Goal: Transaction & Acquisition: Obtain resource

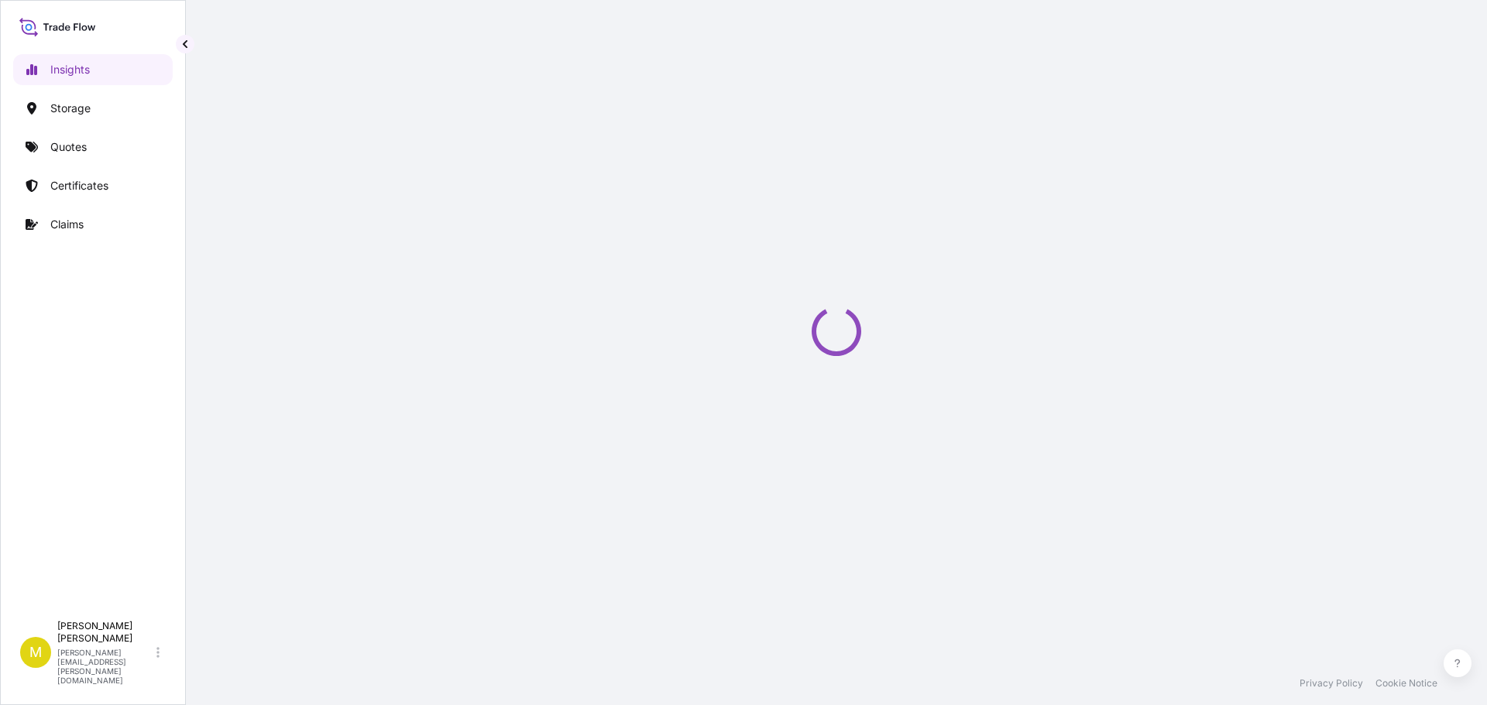
select select "2025"
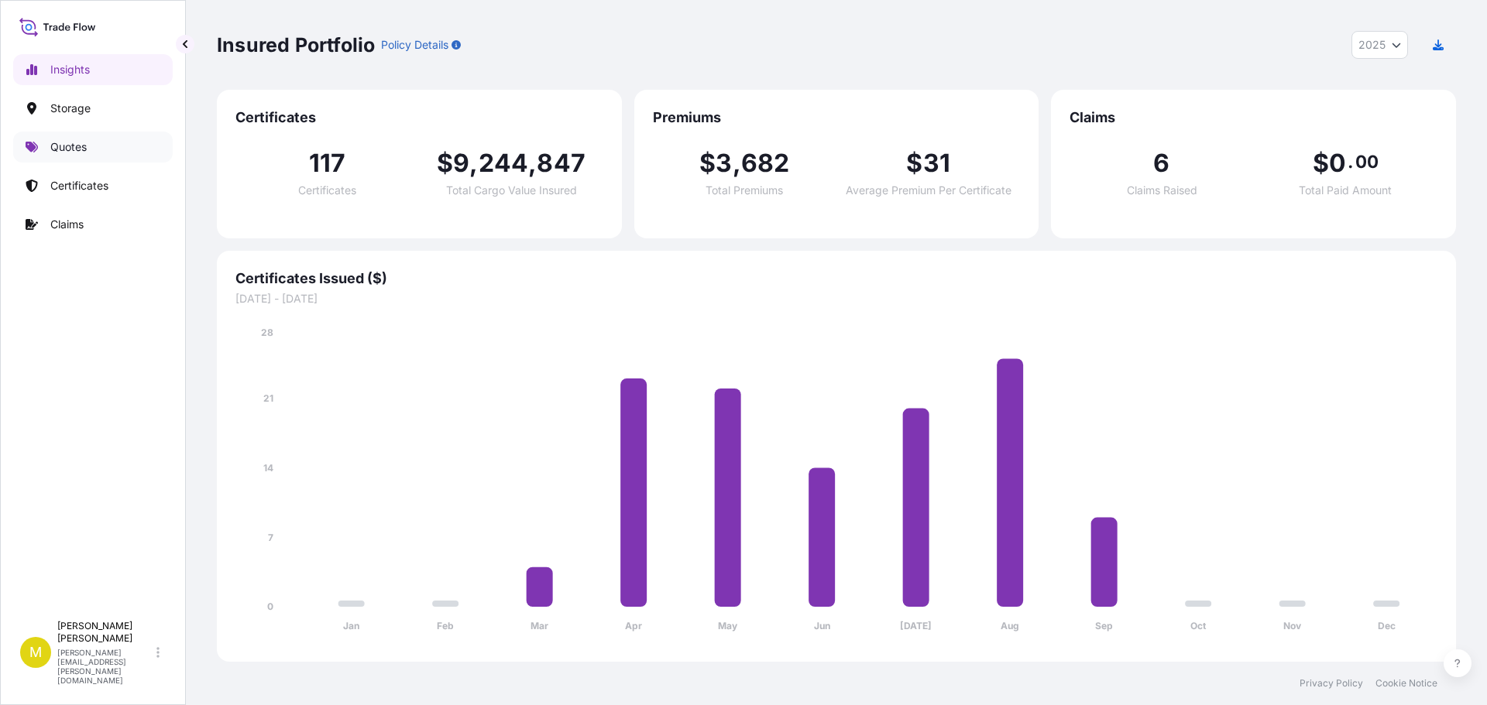
click at [64, 145] on p "Quotes" at bounding box center [68, 146] width 36 height 15
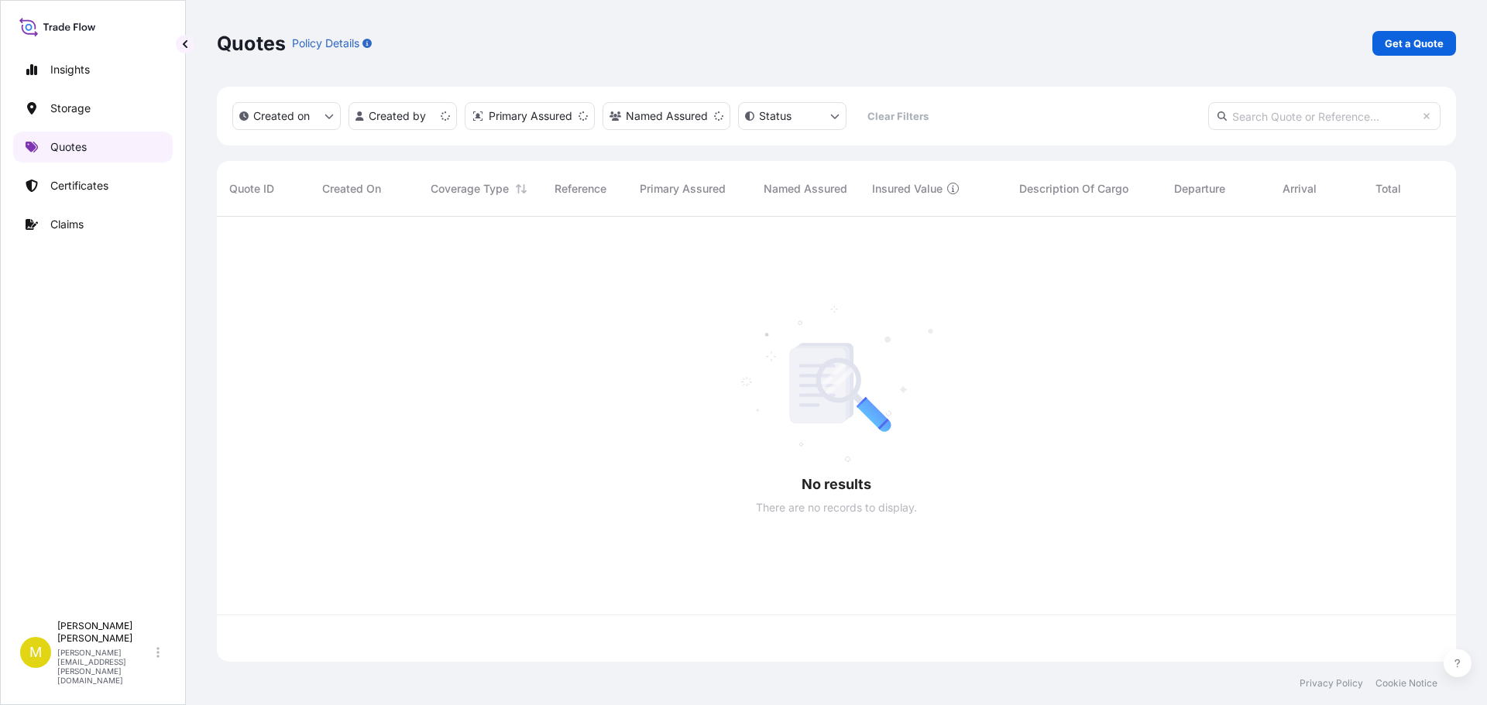
scroll to position [442, 1227]
click at [1419, 50] on p "Get a Quote" at bounding box center [1414, 43] width 59 height 15
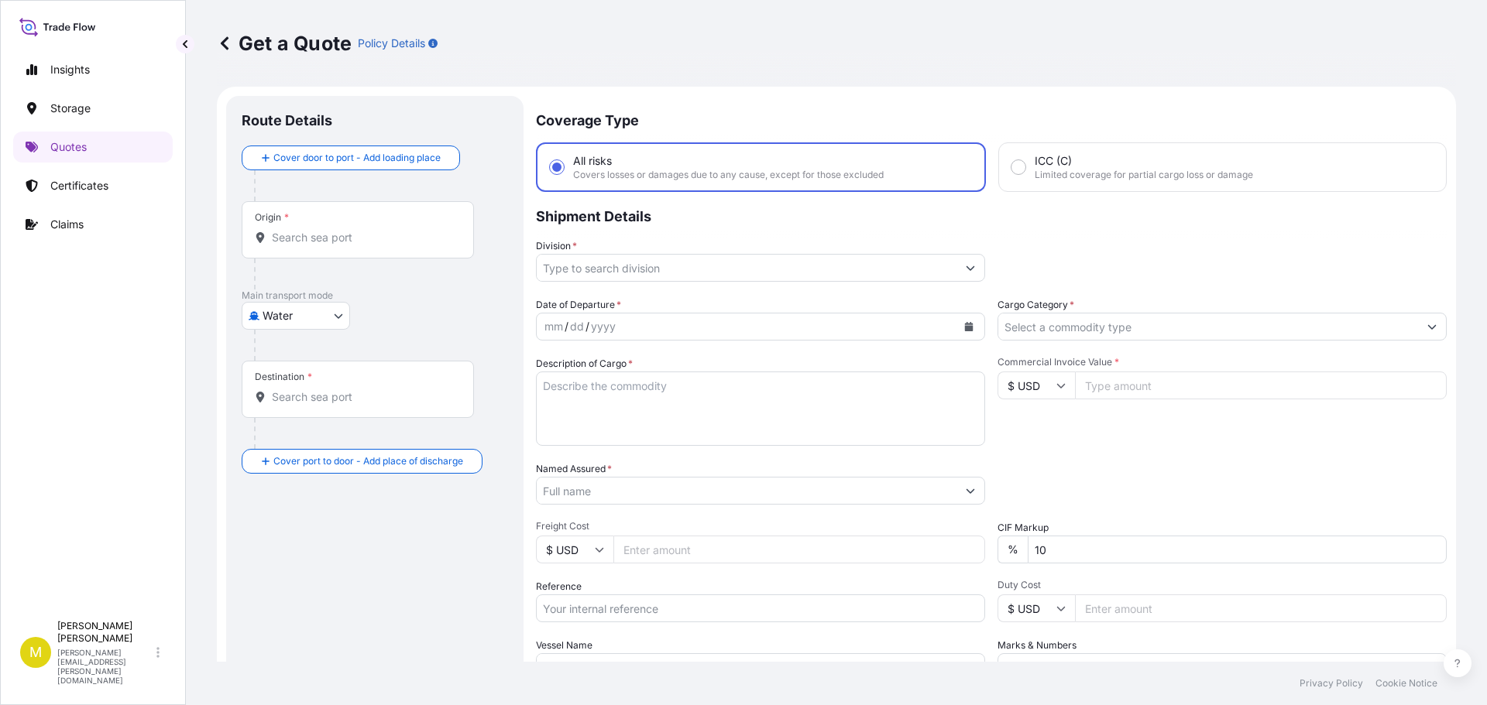
scroll to position [25, 0]
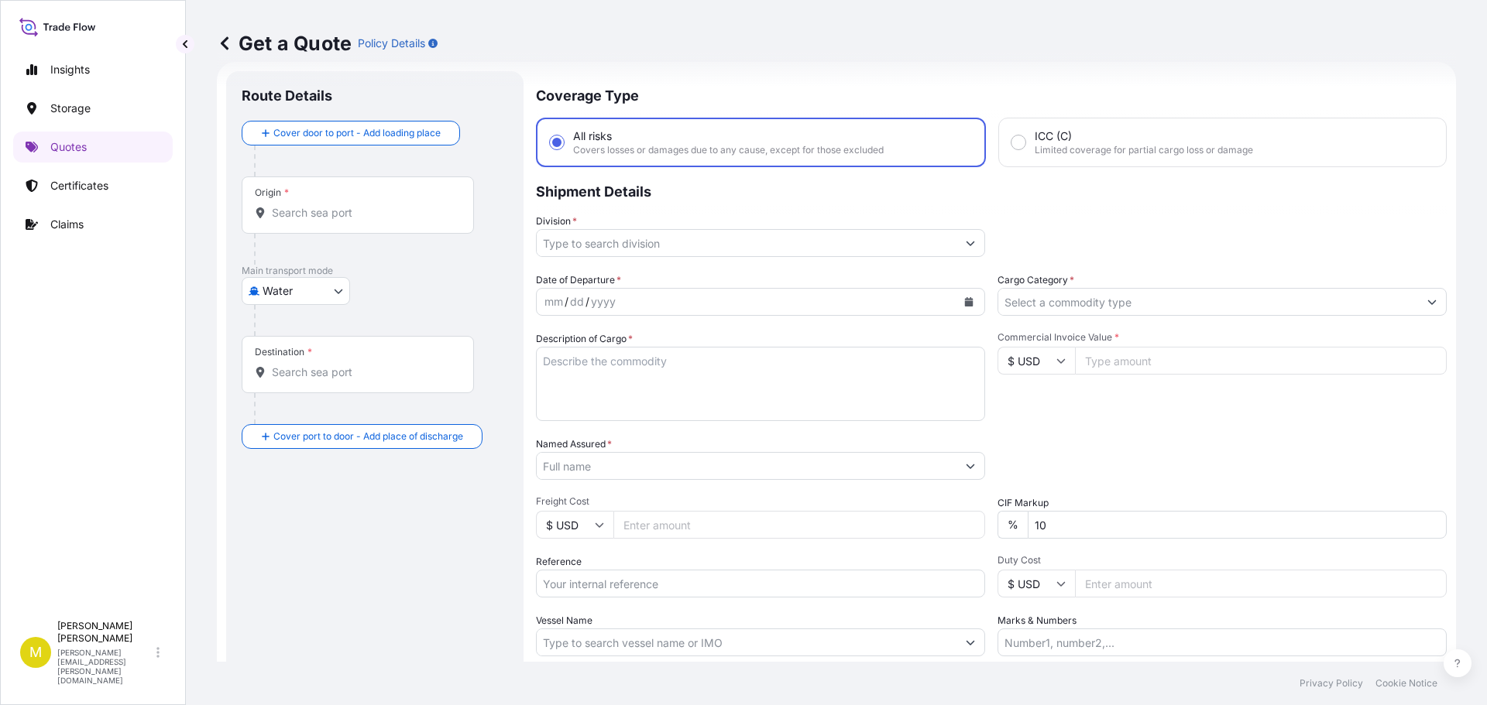
click at [302, 291] on body "Insights Storage Quotes Certificates Claims M [PERSON_NAME] [PERSON_NAME][EMAIL…" at bounding box center [743, 352] width 1487 height 705
click at [280, 382] on span "Inland" at bounding box center [286, 386] width 31 height 15
select select "Inland"
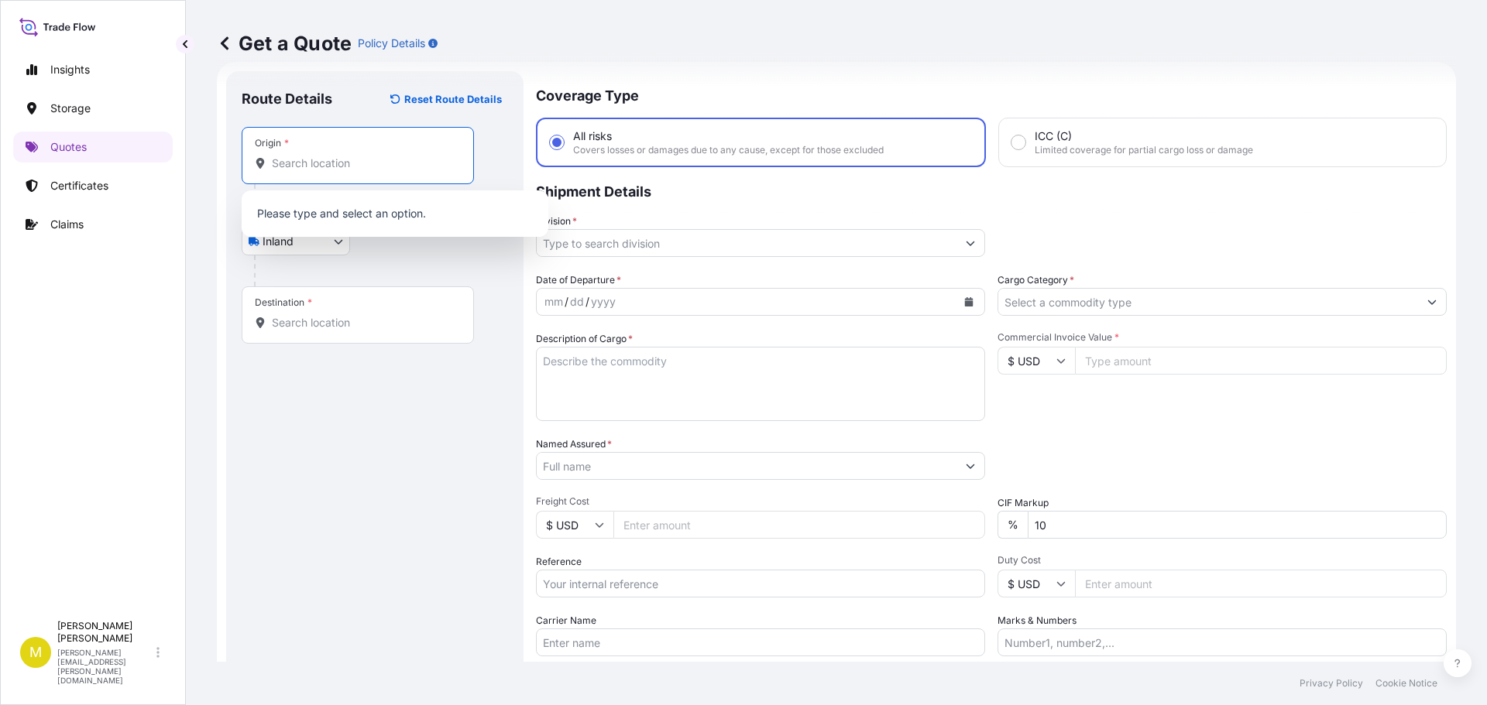
click at [296, 163] on input "Origin *" at bounding box center [363, 163] width 183 height 15
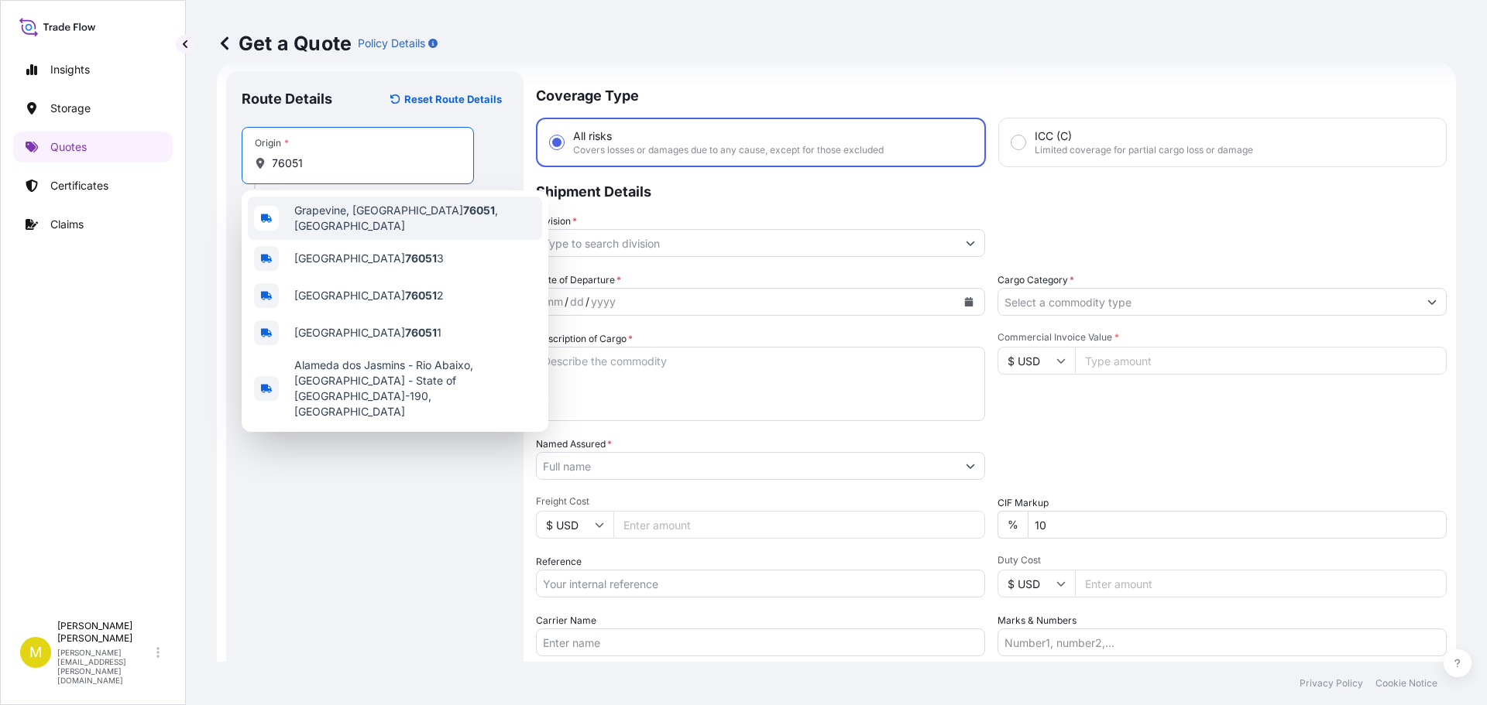
click at [331, 217] on span "[GEOGRAPHIC_DATA] , [GEOGRAPHIC_DATA]" at bounding box center [415, 218] width 242 height 31
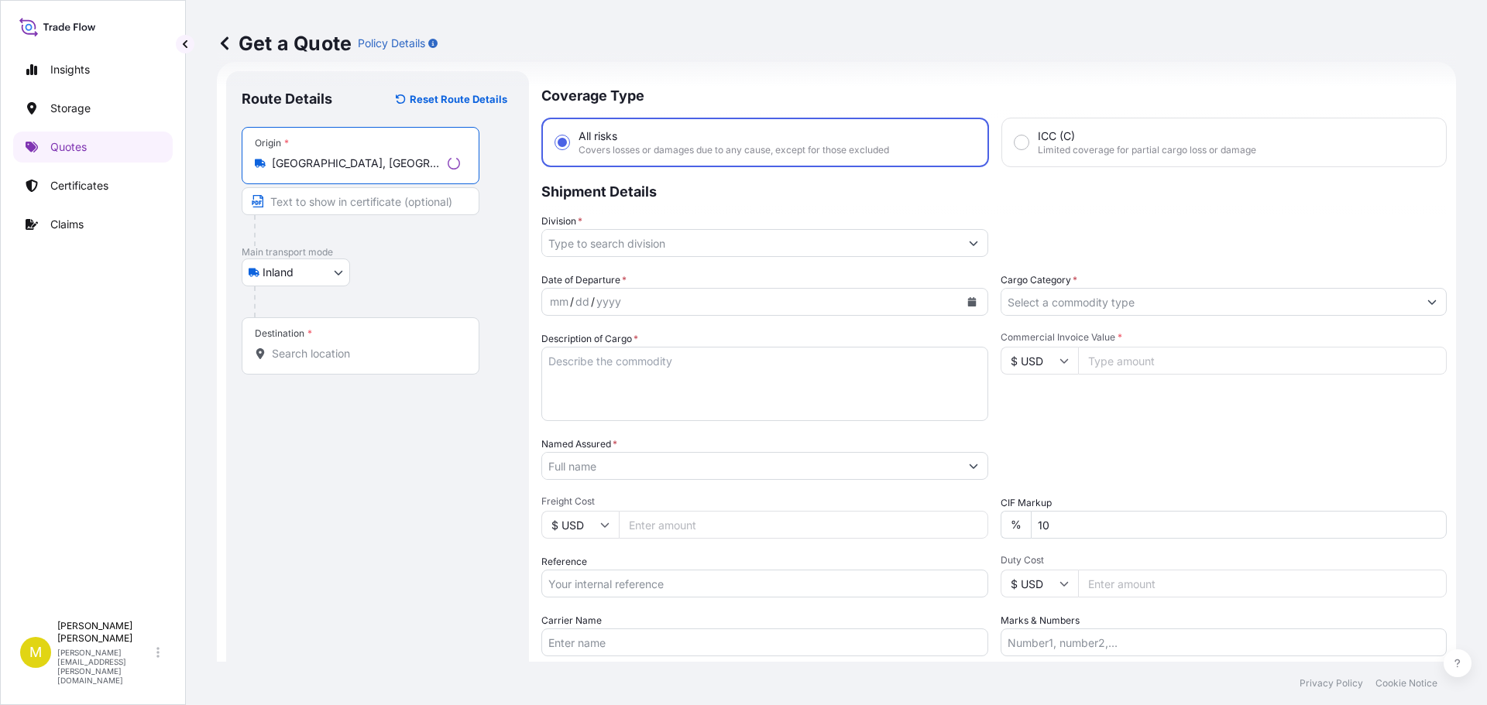
type input "[GEOGRAPHIC_DATA], [GEOGRAPHIC_DATA]"
click at [330, 346] on input "Destination *" at bounding box center [366, 353] width 188 height 15
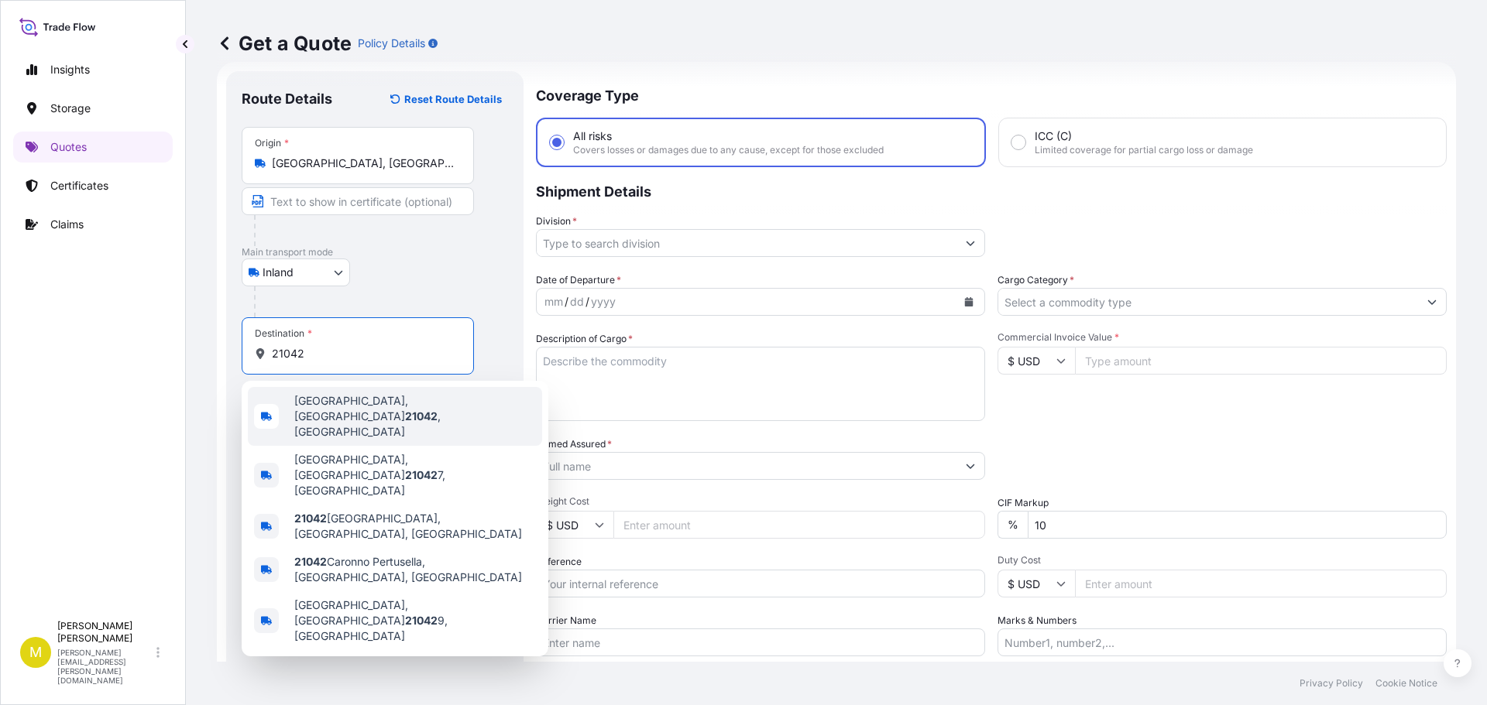
click at [342, 401] on span "[GEOGRAPHIC_DATA] , [GEOGRAPHIC_DATA]" at bounding box center [415, 416] width 242 height 46
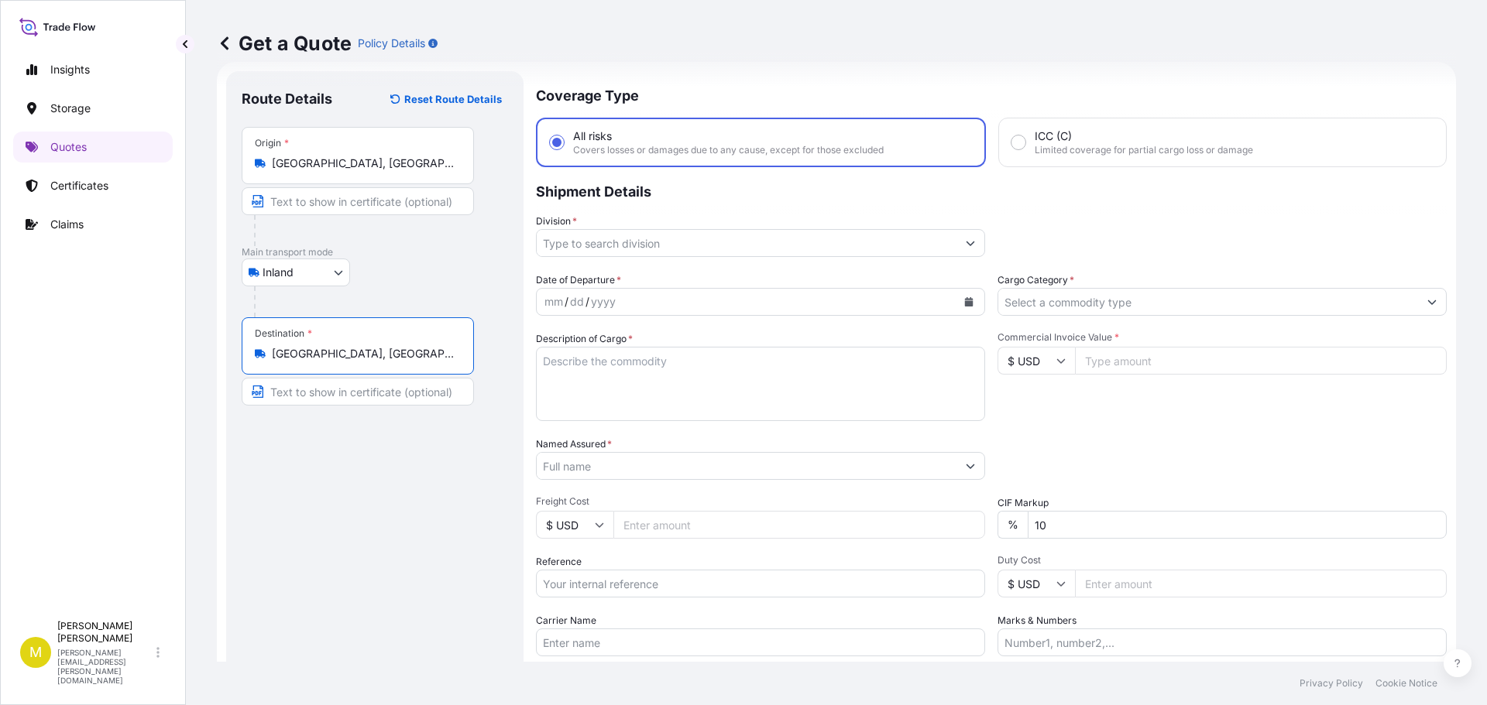
type input "[GEOGRAPHIC_DATA], [GEOGRAPHIC_DATA]"
click at [667, 245] on input "Division *" at bounding box center [747, 243] width 420 height 28
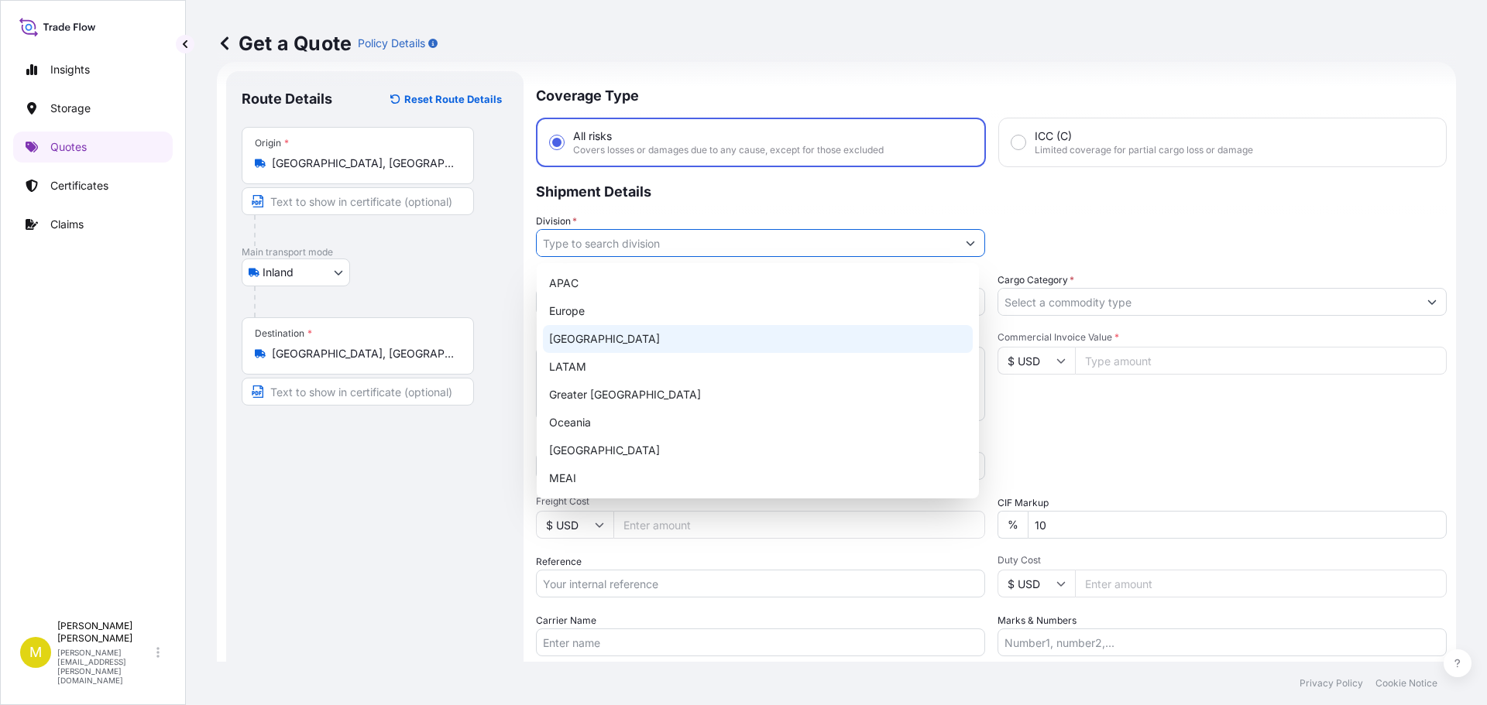
click at [613, 343] on div "[GEOGRAPHIC_DATA]" at bounding box center [758, 339] width 430 height 28
type input "[GEOGRAPHIC_DATA]"
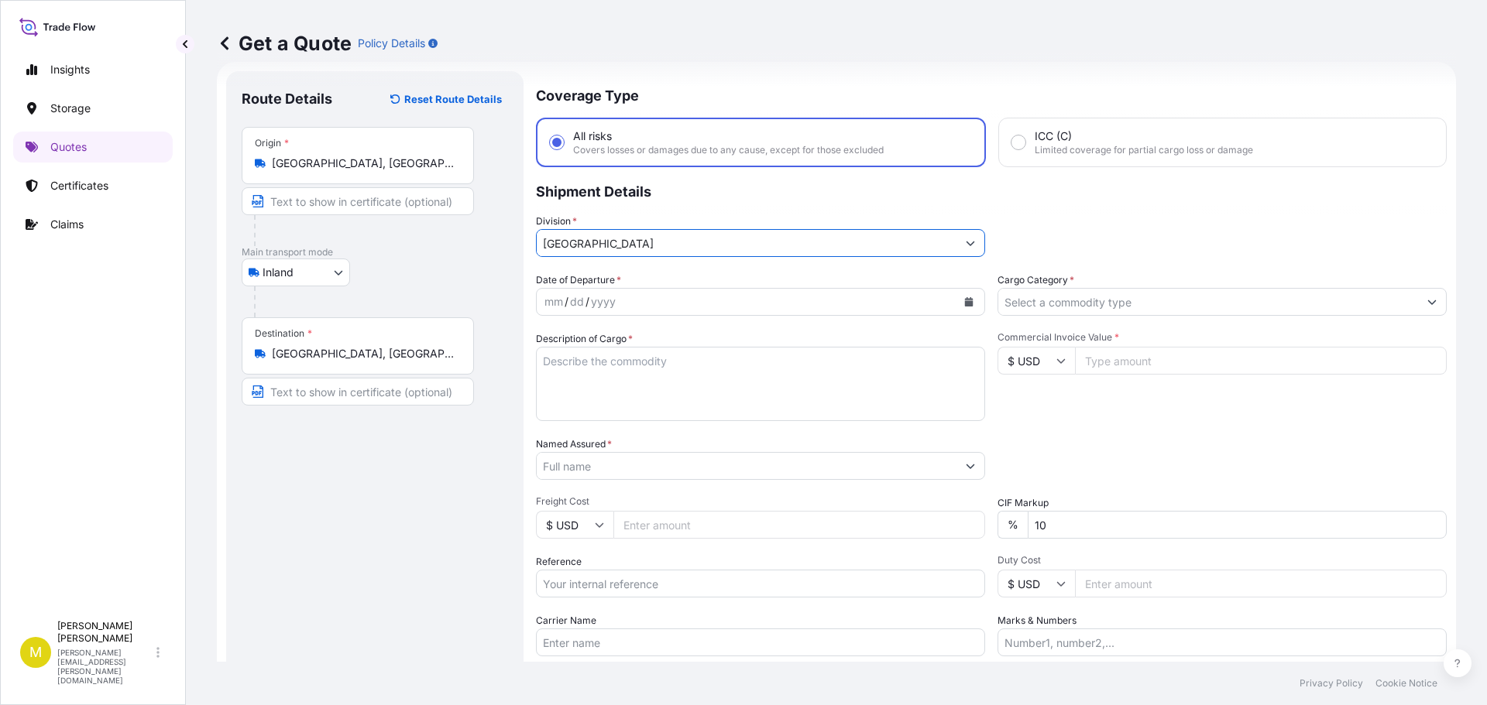
click at [807, 297] on div "mm / dd / yyyy" at bounding box center [747, 302] width 420 height 28
click at [544, 299] on div "mm / dd / yyyy" at bounding box center [747, 302] width 420 height 28
click at [553, 305] on div "mm" at bounding box center [554, 302] width 22 height 19
click at [964, 300] on icon "Calendar" at bounding box center [968, 301] width 9 height 9
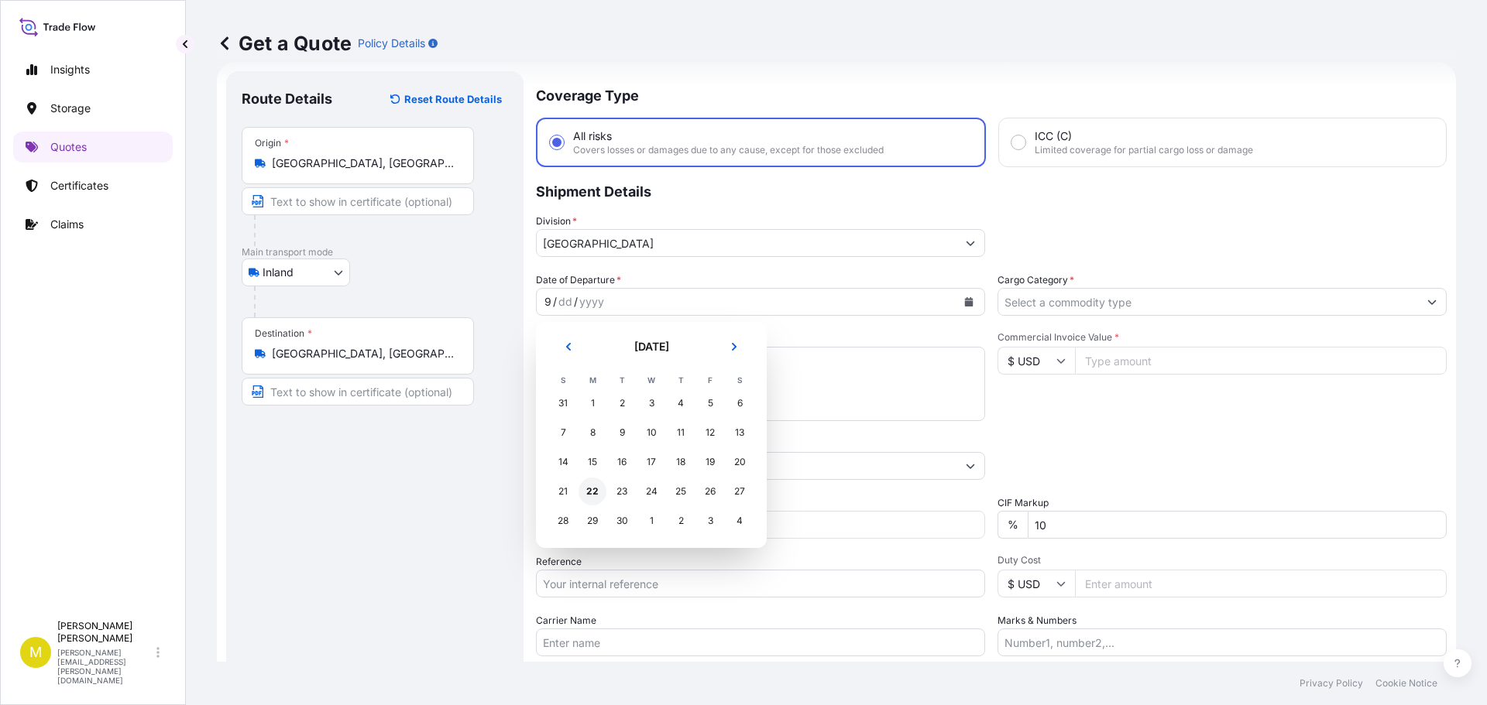
click at [590, 490] on div "22" at bounding box center [592, 492] width 28 height 28
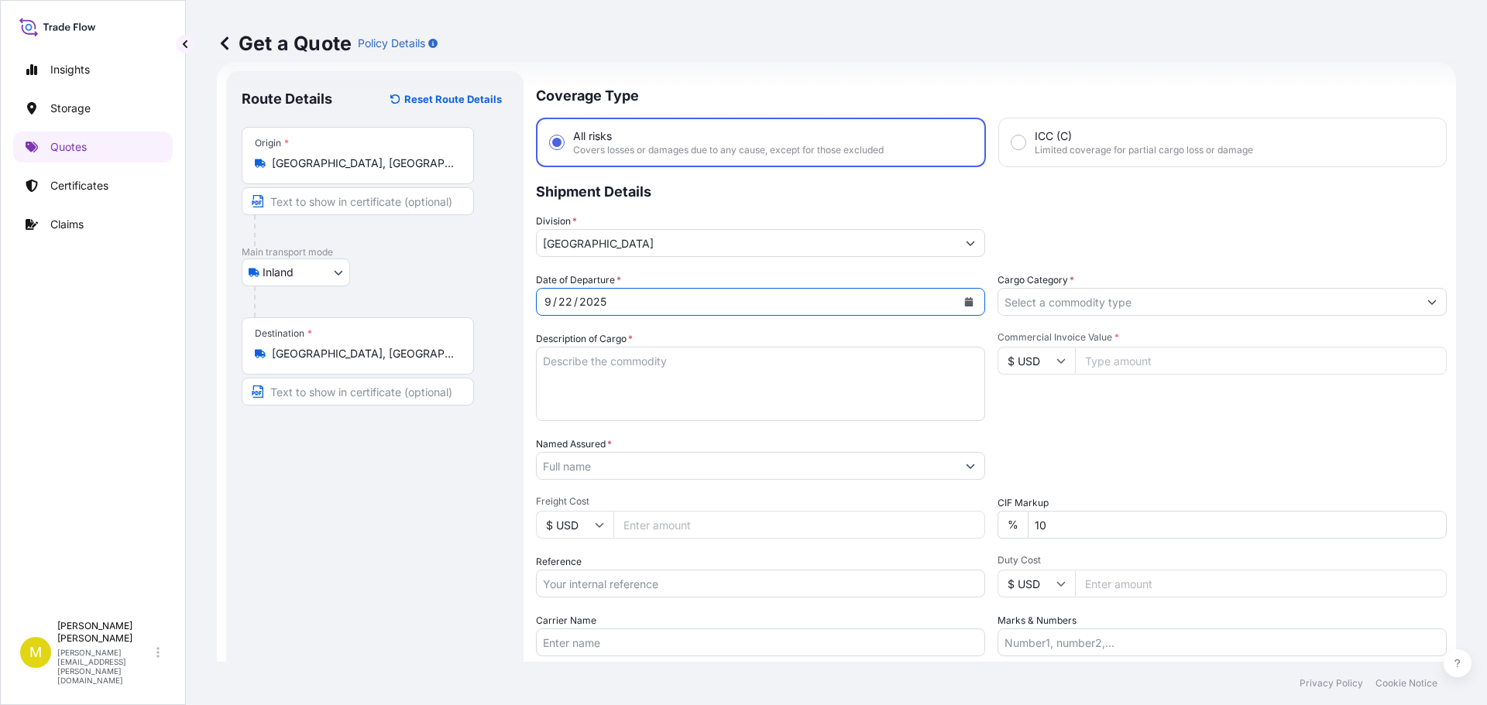
click at [794, 369] on textarea "Description of Cargo *" at bounding box center [760, 384] width 449 height 74
paste textarea "1 CRATE @ 100 LBS, 59 x 33 x 11, 3' & 5' WOODEN CROSS"
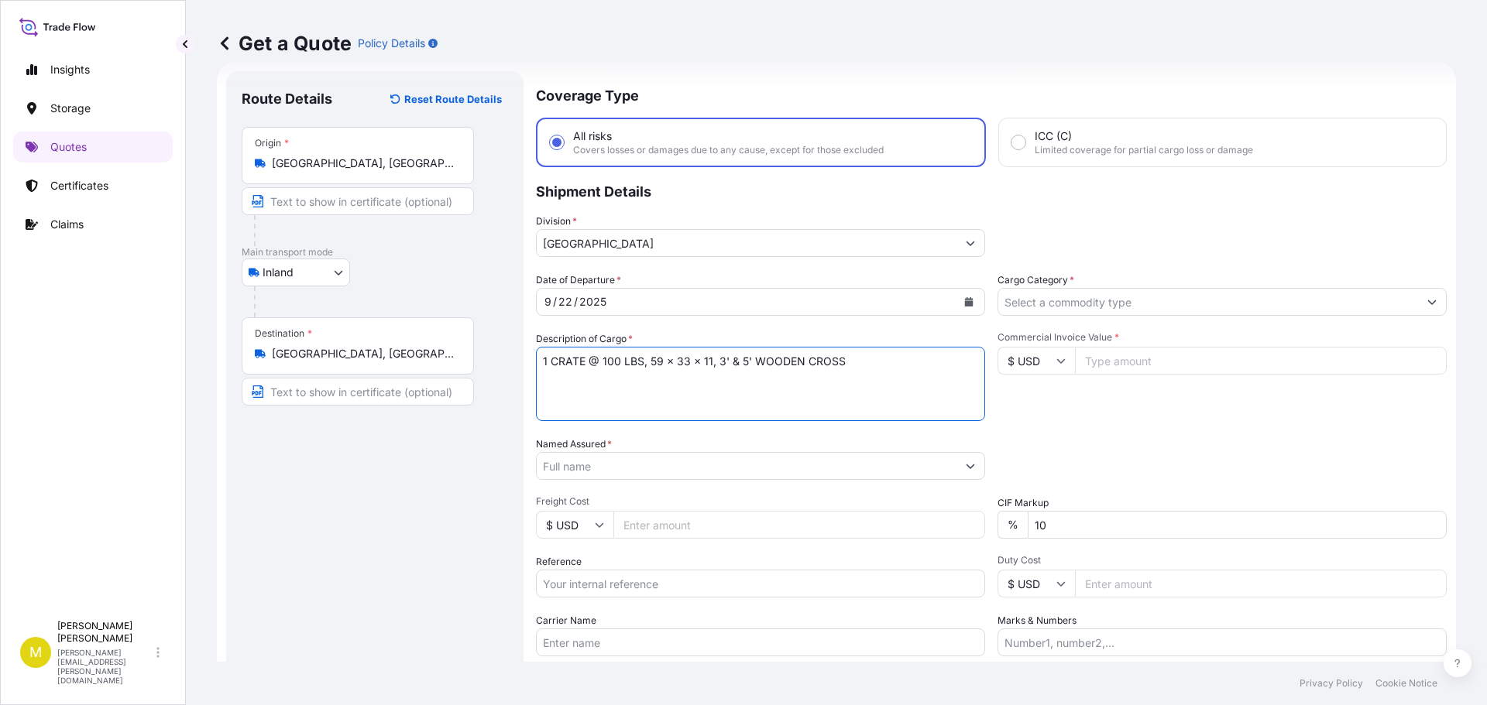
type textarea "1 CRATE @ 100 LBS, 59 x 33 x 11, 3' & 5' WOODEN CROSS"
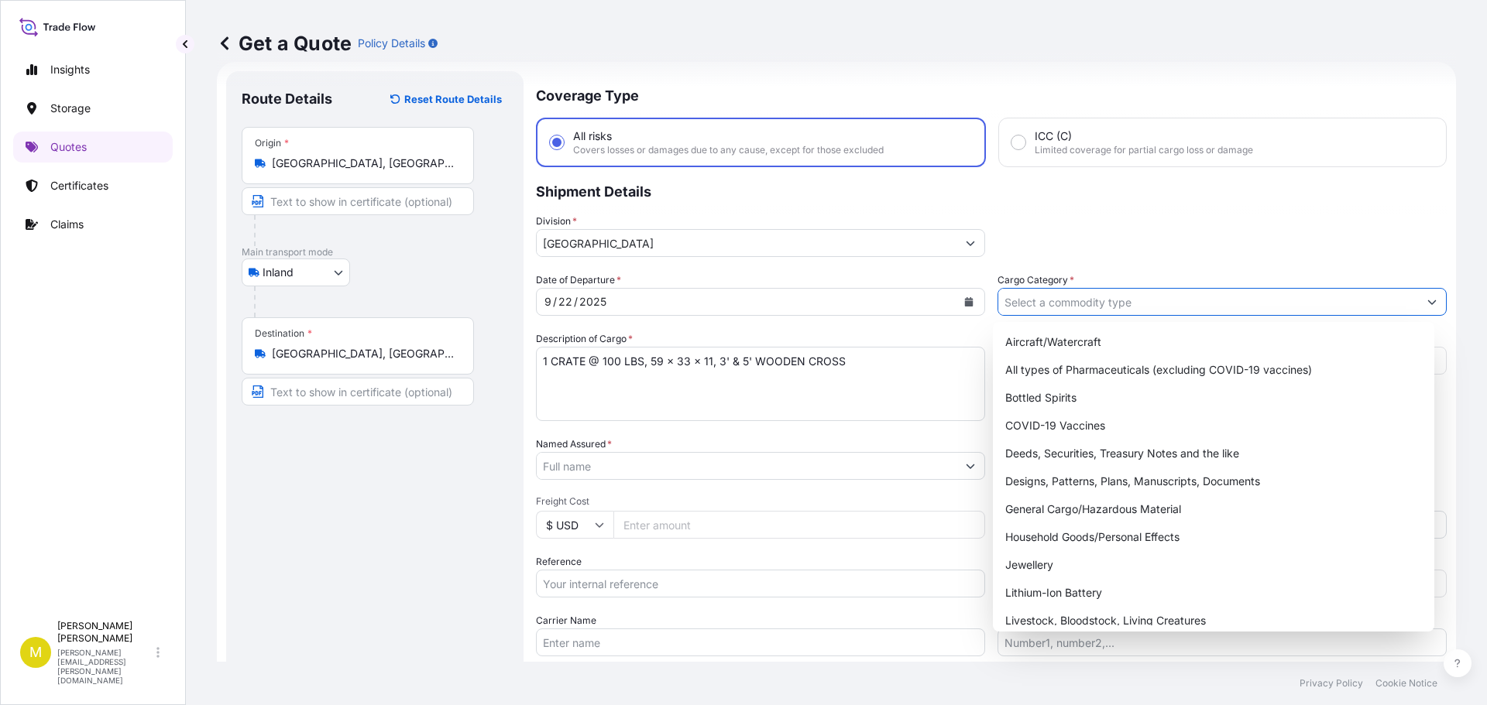
click at [1020, 300] on input "Cargo Category *" at bounding box center [1208, 302] width 420 height 28
click at [1050, 509] on div "General Cargo/Hazardous Material" at bounding box center [1214, 510] width 430 height 28
type input "General Cargo/Hazardous Material"
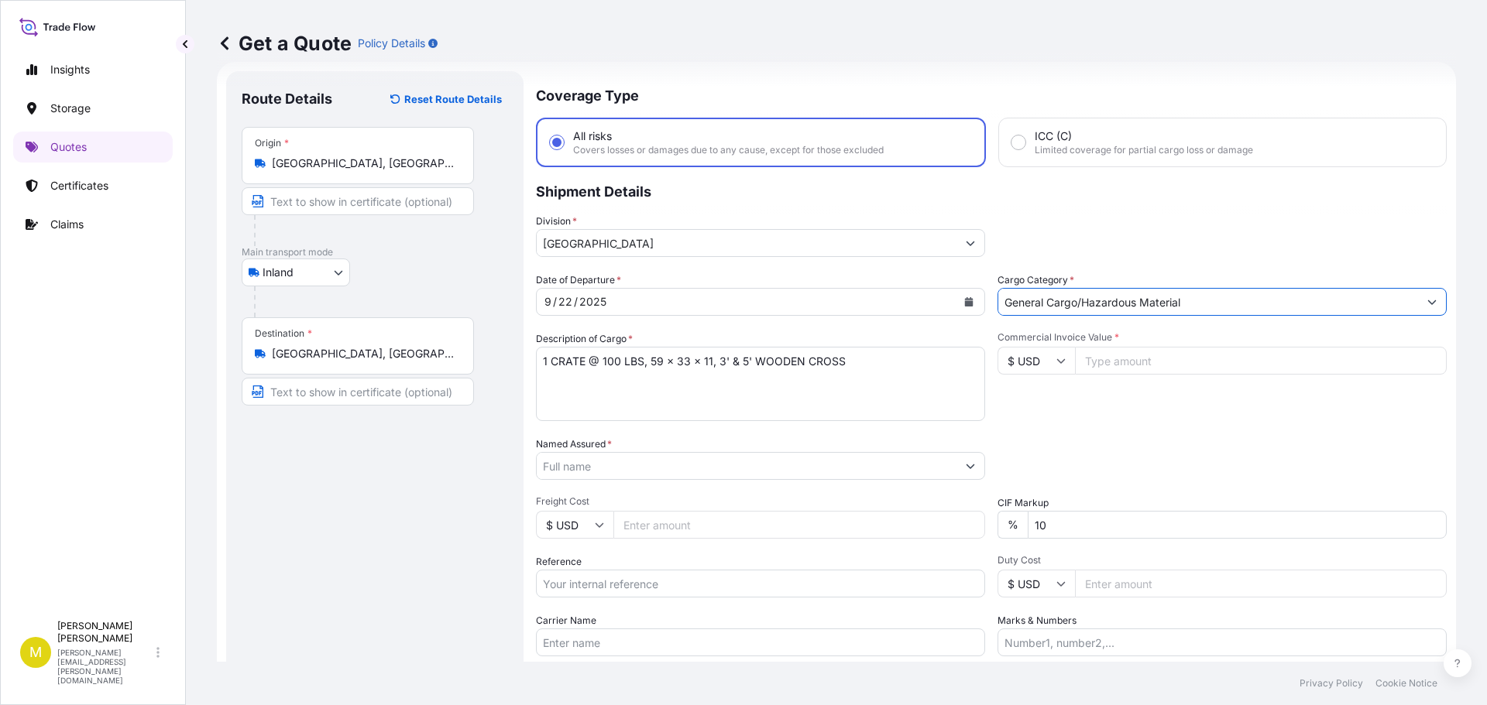
click at [1083, 359] on input "Commercial Invoice Value *" at bounding box center [1261, 361] width 372 height 28
type input "1550.00"
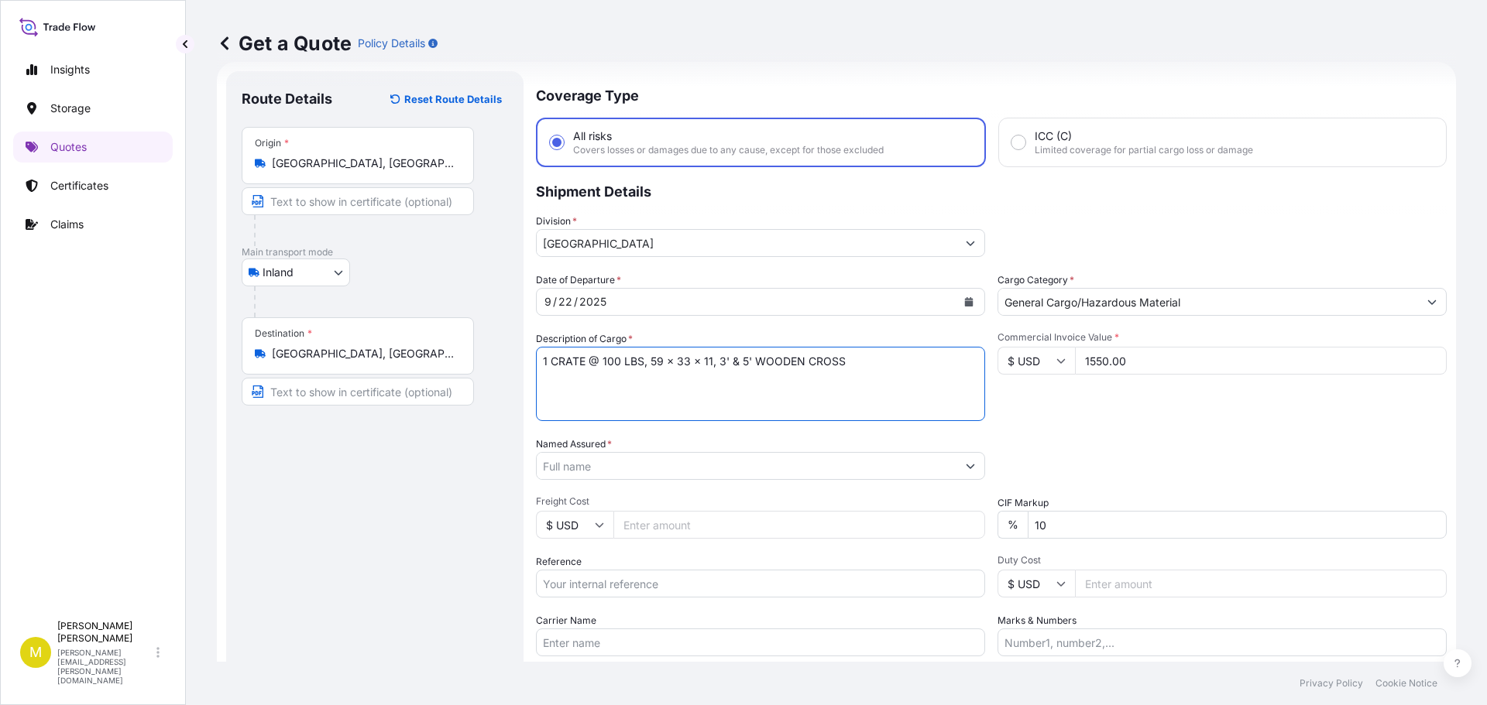
click at [611, 354] on textarea "1 CRATE @ 100 LBS, 59 x 33 x 11, 3' & 5' WOODEN CROSS" at bounding box center [760, 384] width 449 height 74
click at [724, 362] on textarea "1 CRATE @ 150 LBS, 72 x 40 x 12, 5' WOODEN CROSS" at bounding box center [760, 384] width 449 height 74
type textarea "1 CRATE @ 150 LBS, 72 x 40 x 12, 6' WOODEN CROSS"
click at [650, 475] on input "Named Assured *" at bounding box center [747, 466] width 420 height 28
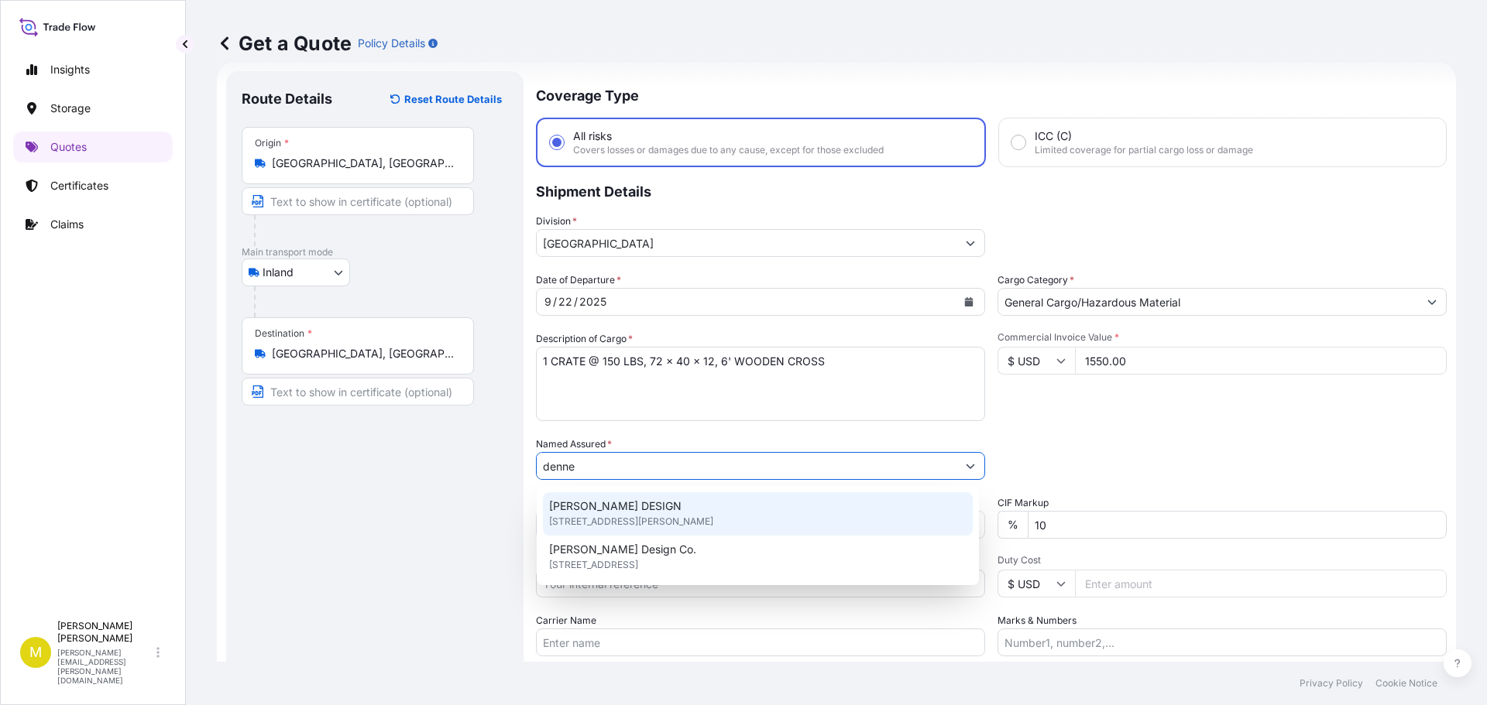
click at [603, 517] on span "[STREET_ADDRESS][PERSON_NAME]" at bounding box center [631, 521] width 164 height 15
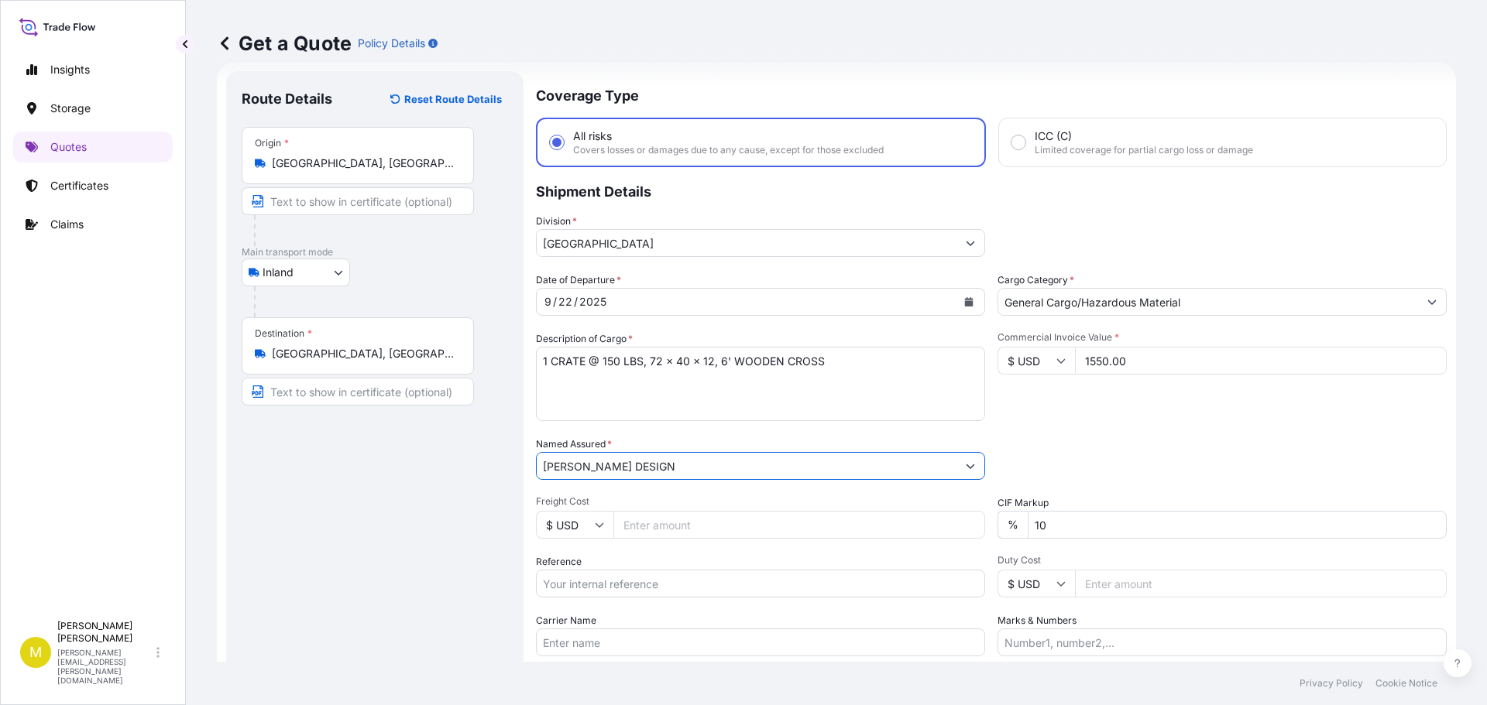
type input "[PERSON_NAME] DESIGN"
click at [664, 526] on input "Freight Cost" at bounding box center [799, 525] width 372 height 28
type input "3"
type input "391.43"
click at [634, 585] on input "Reference" at bounding box center [760, 584] width 449 height 28
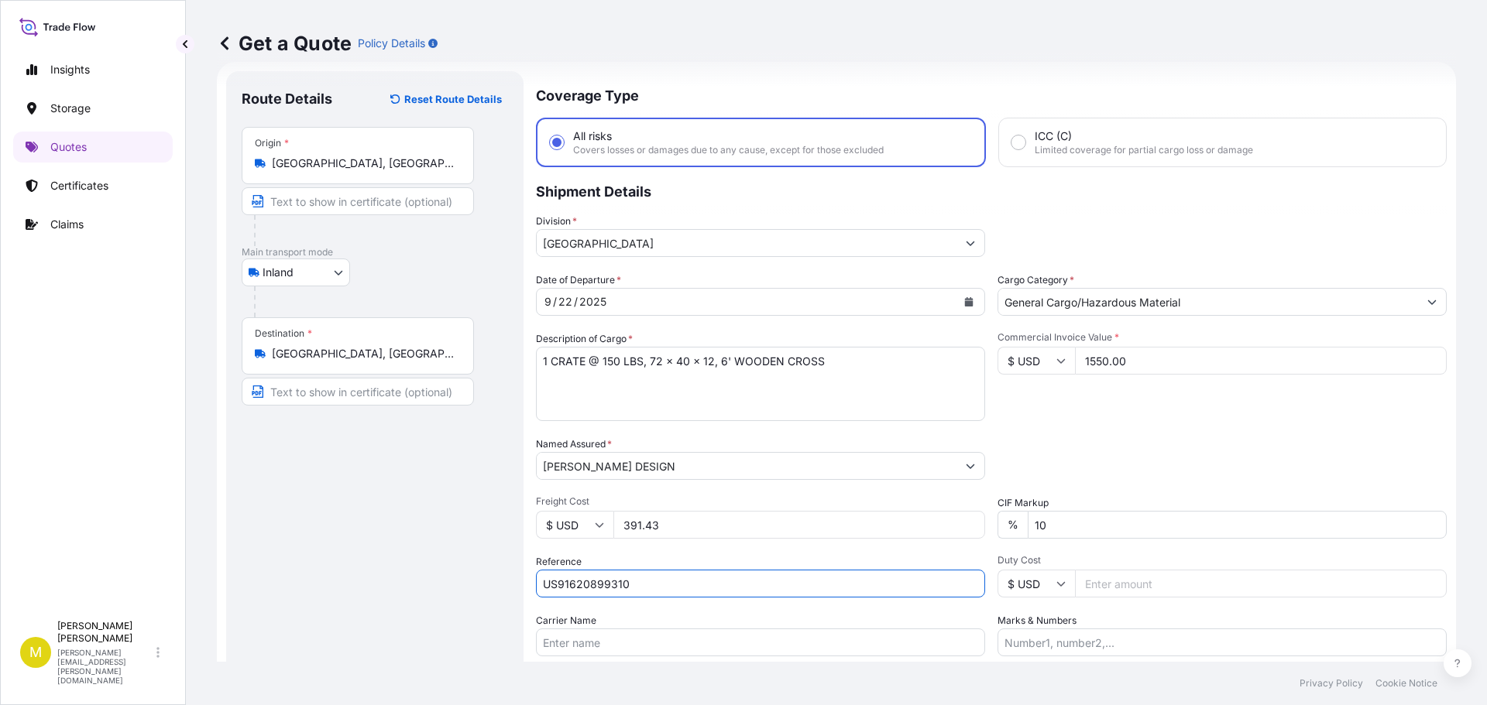
type input "US91620899310"
click at [592, 644] on input "Carrier Name" at bounding box center [760, 643] width 449 height 28
click at [652, 645] on input "[PERSON_NAME] - PRO# 147-0544485" at bounding box center [760, 643] width 449 height 28
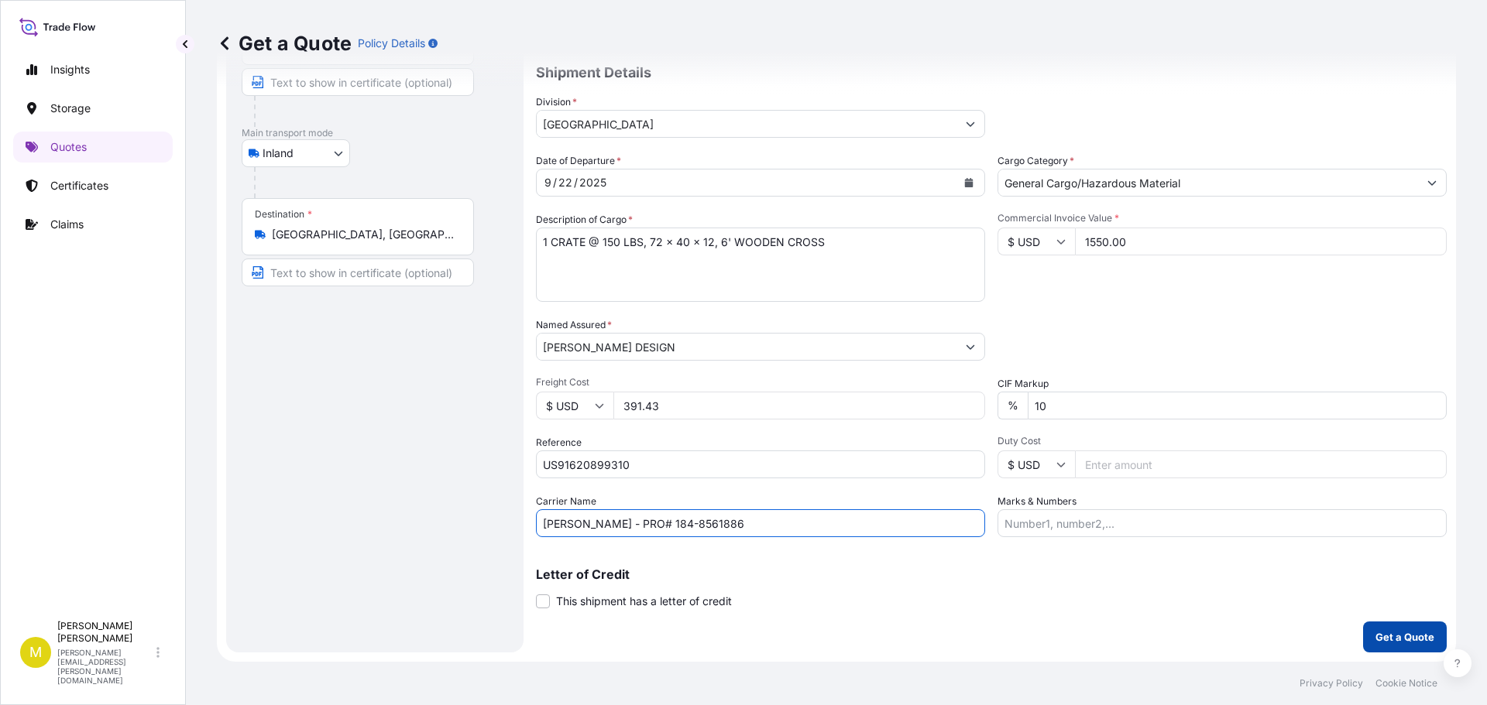
type input "[PERSON_NAME] - PRO# 184-8561886"
click at [1394, 633] on p "Get a Quote" at bounding box center [1404, 637] width 59 height 15
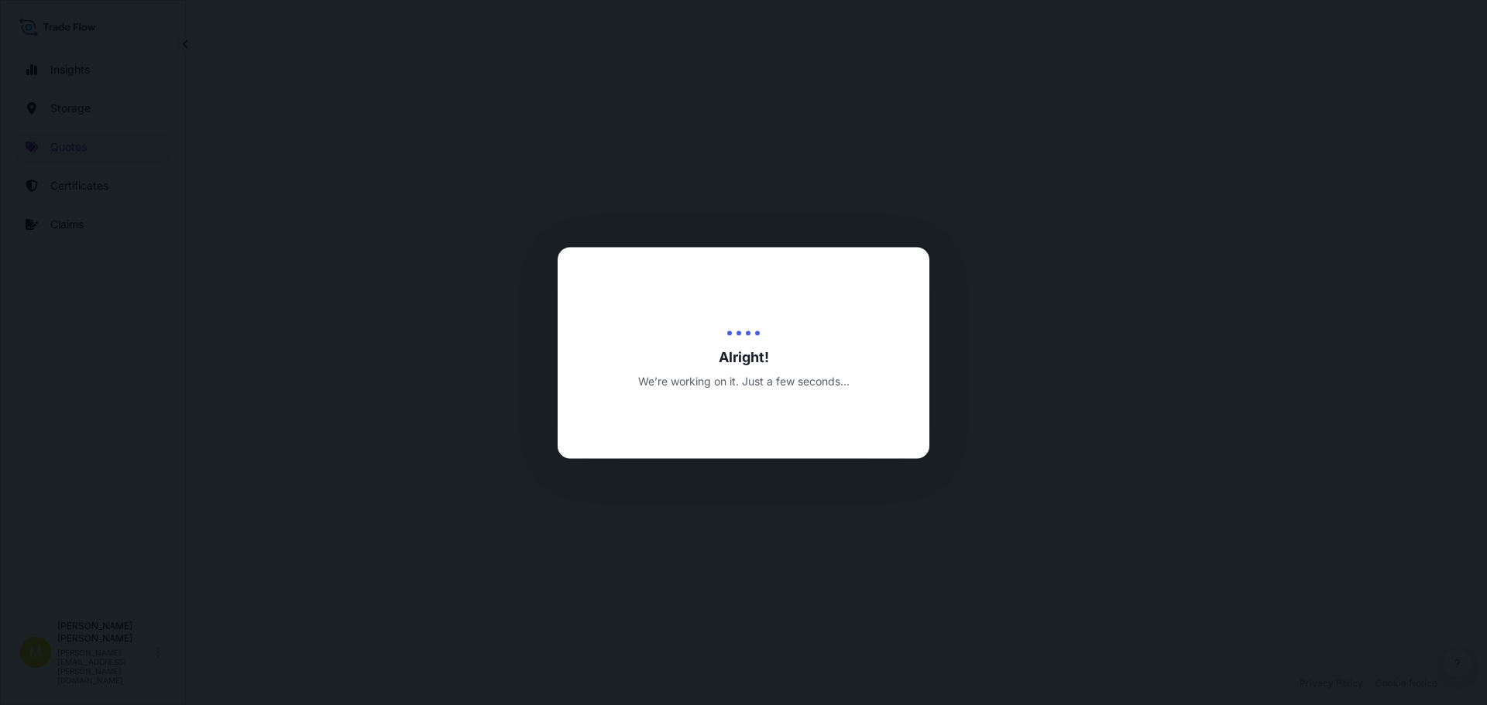
select select "Inland"
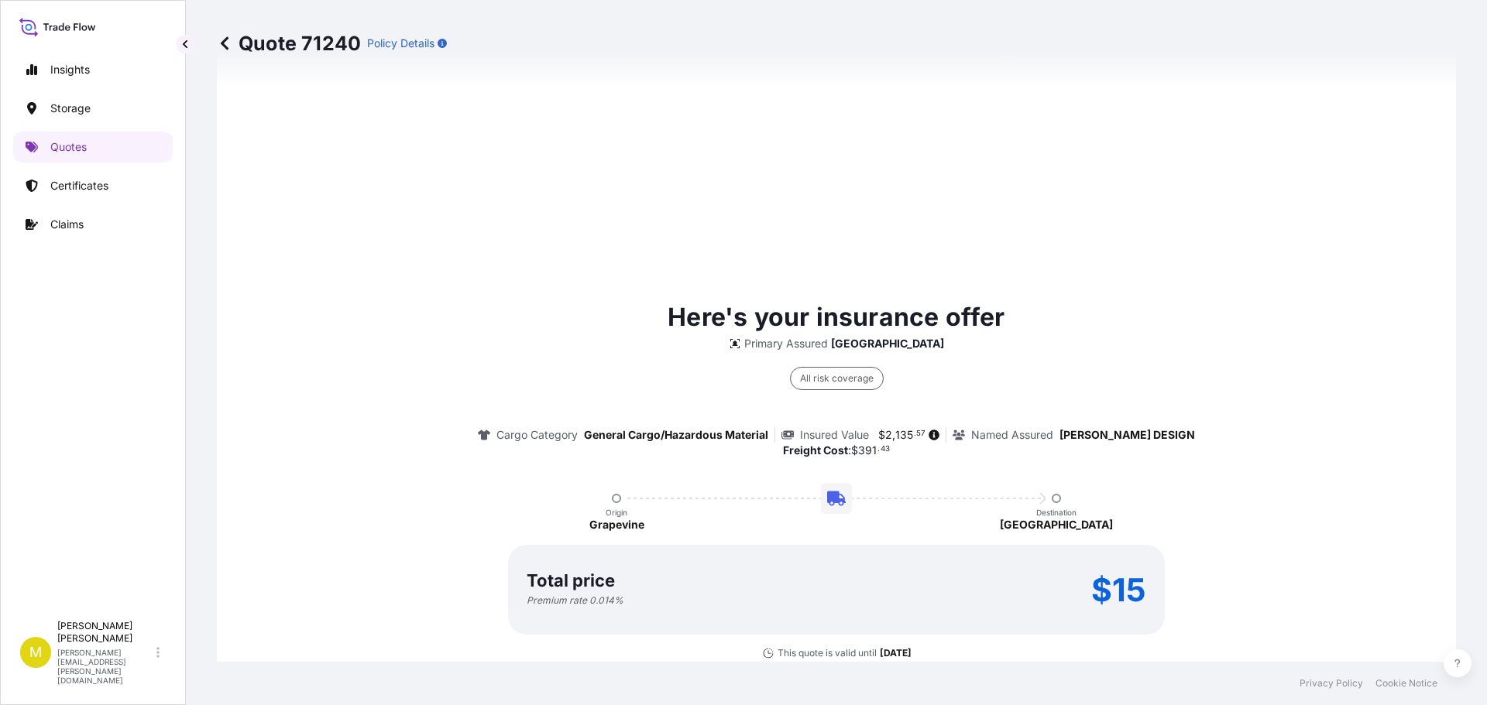
scroll to position [2229, 0]
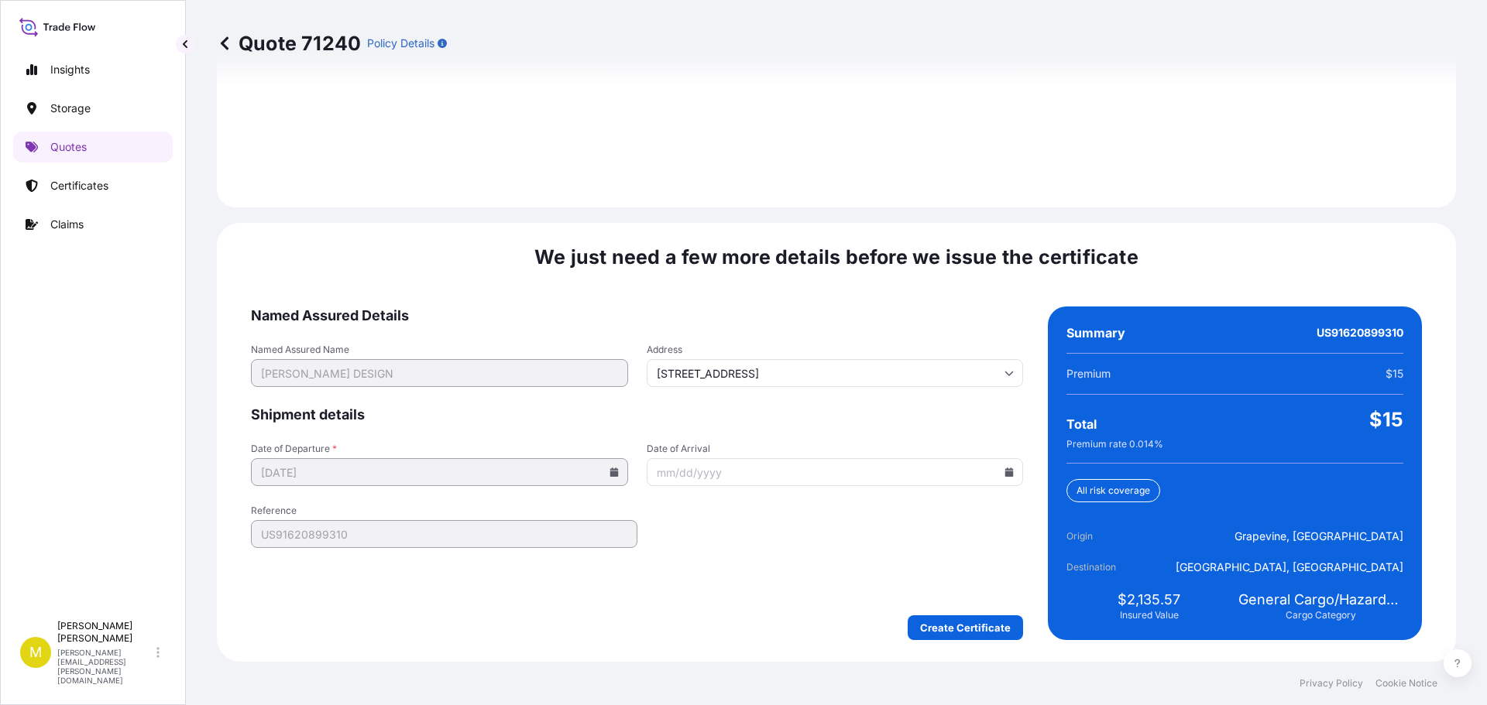
click at [1004, 468] on icon at bounding box center [1008, 472] width 9 height 9
click at [833, 365] on button "25" at bounding box center [829, 364] width 25 height 25
type input "[DATE]"
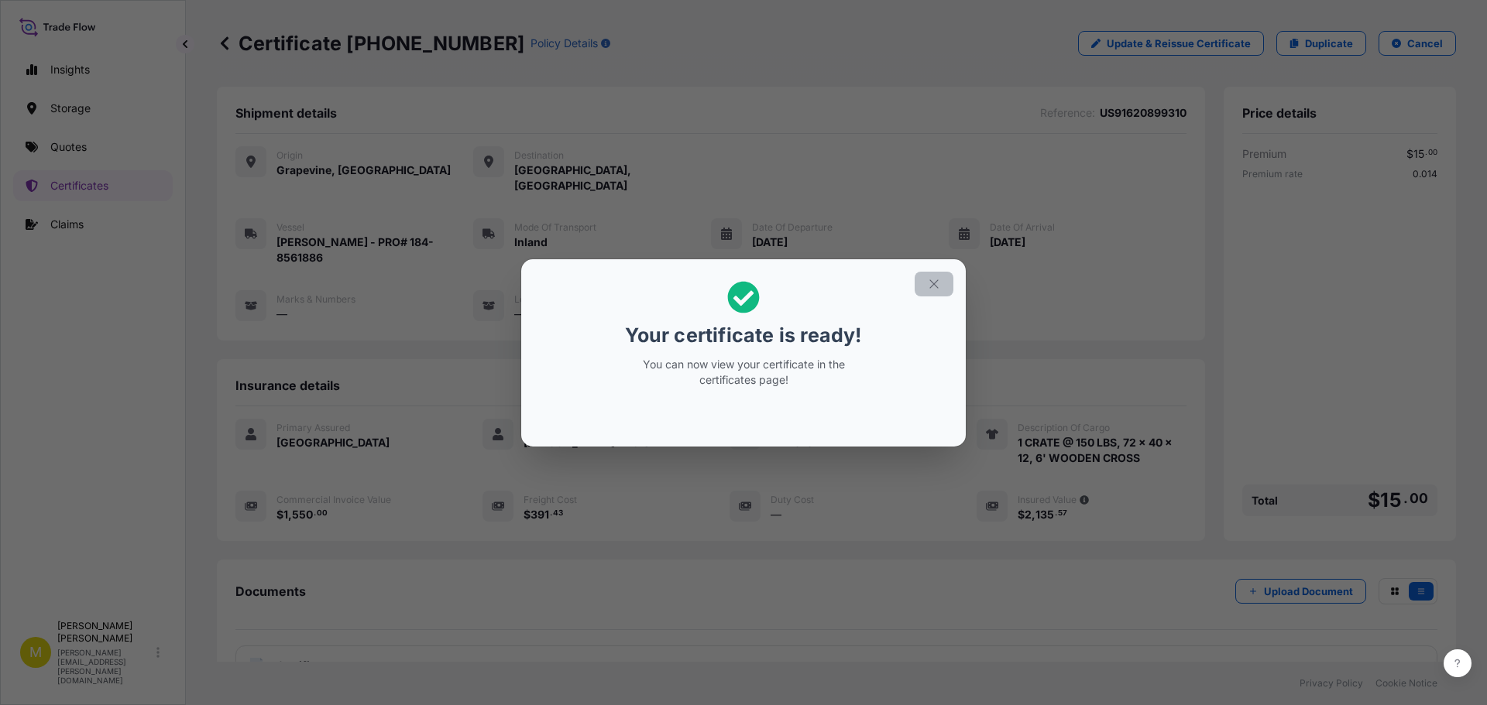
click at [933, 281] on icon "button" at bounding box center [934, 284] width 14 height 14
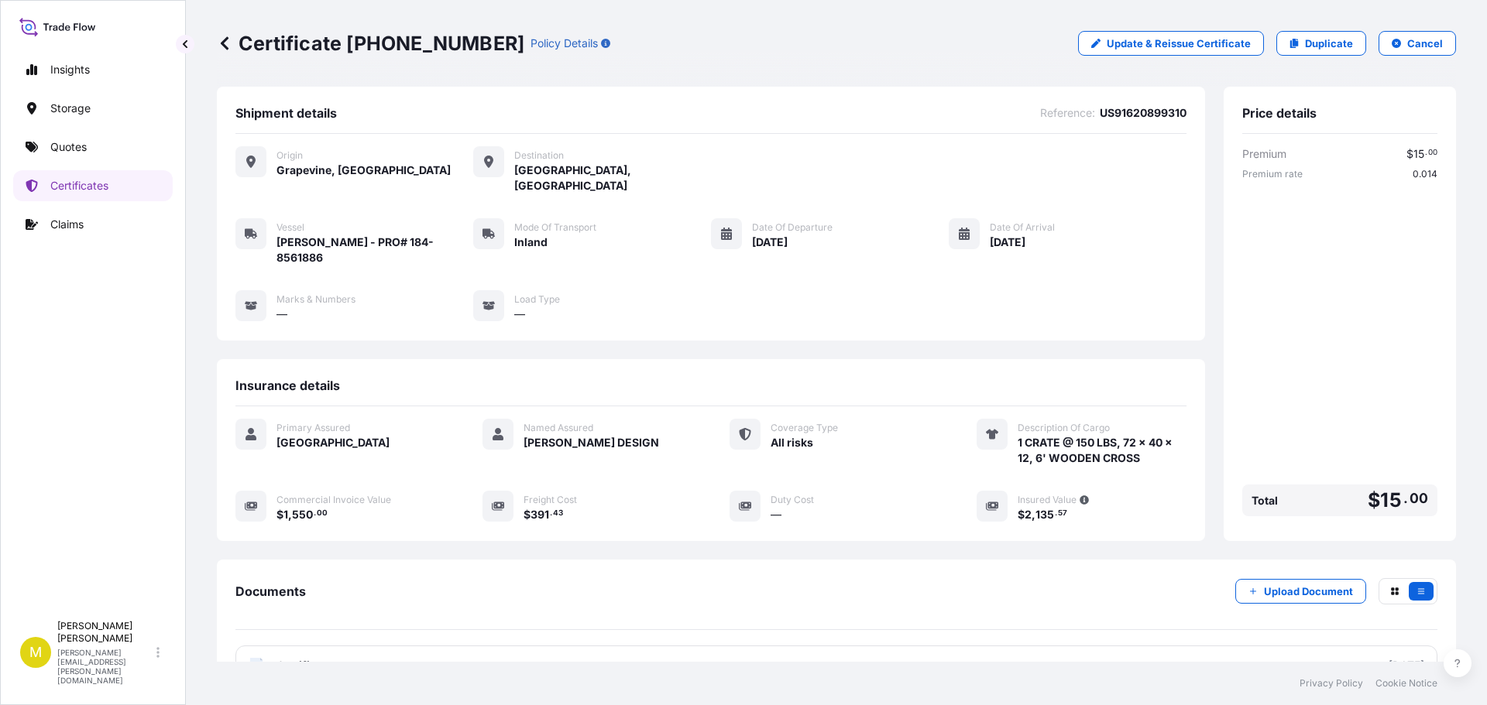
scroll to position [77, 0]
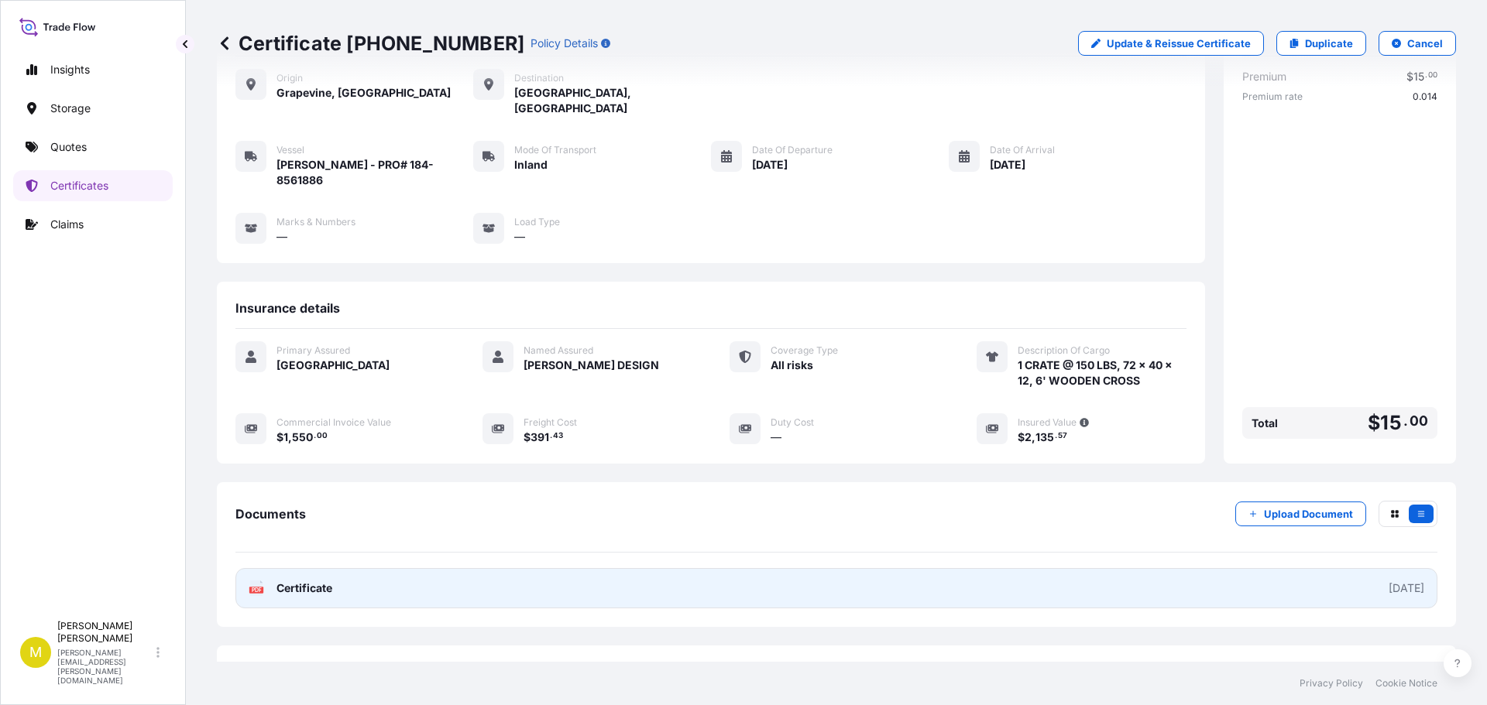
click at [287, 581] on span "Certificate" at bounding box center [304, 588] width 56 height 15
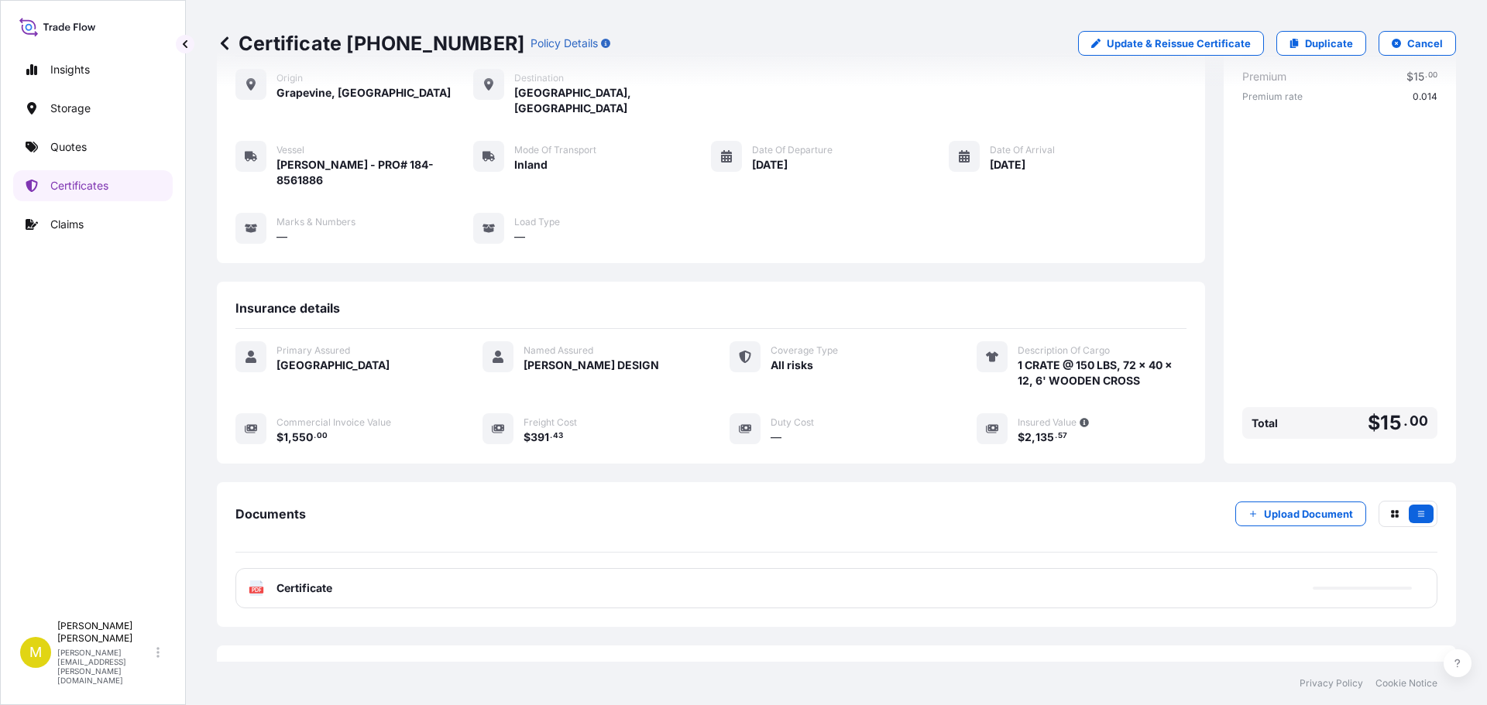
scroll to position [0, 0]
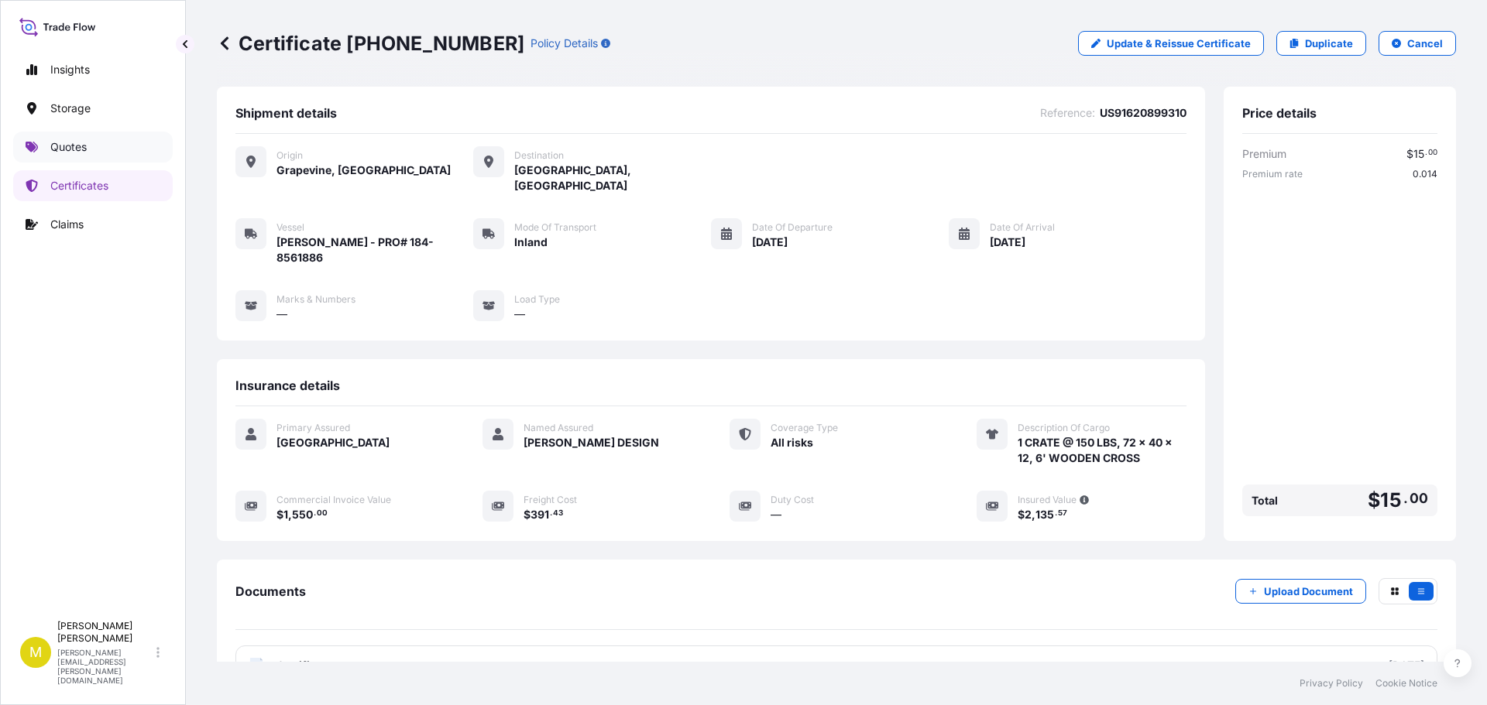
click at [66, 141] on p "Quotes" at bounding box center [68, 146] width 36 height 15
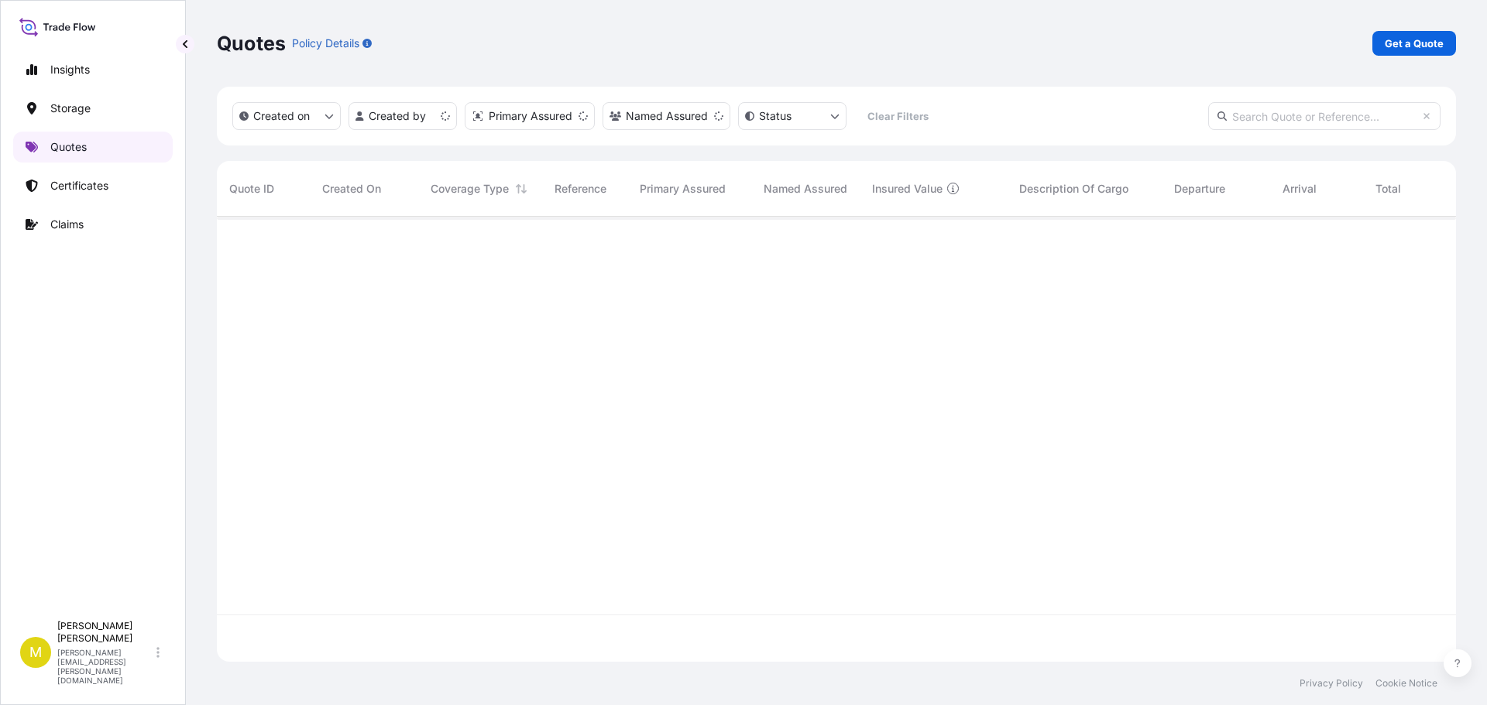
scroll to position [442, 1227]
click at [1417, 39] on p "Get a Quote" at bounding box center [1414, 43] width 59 height 15
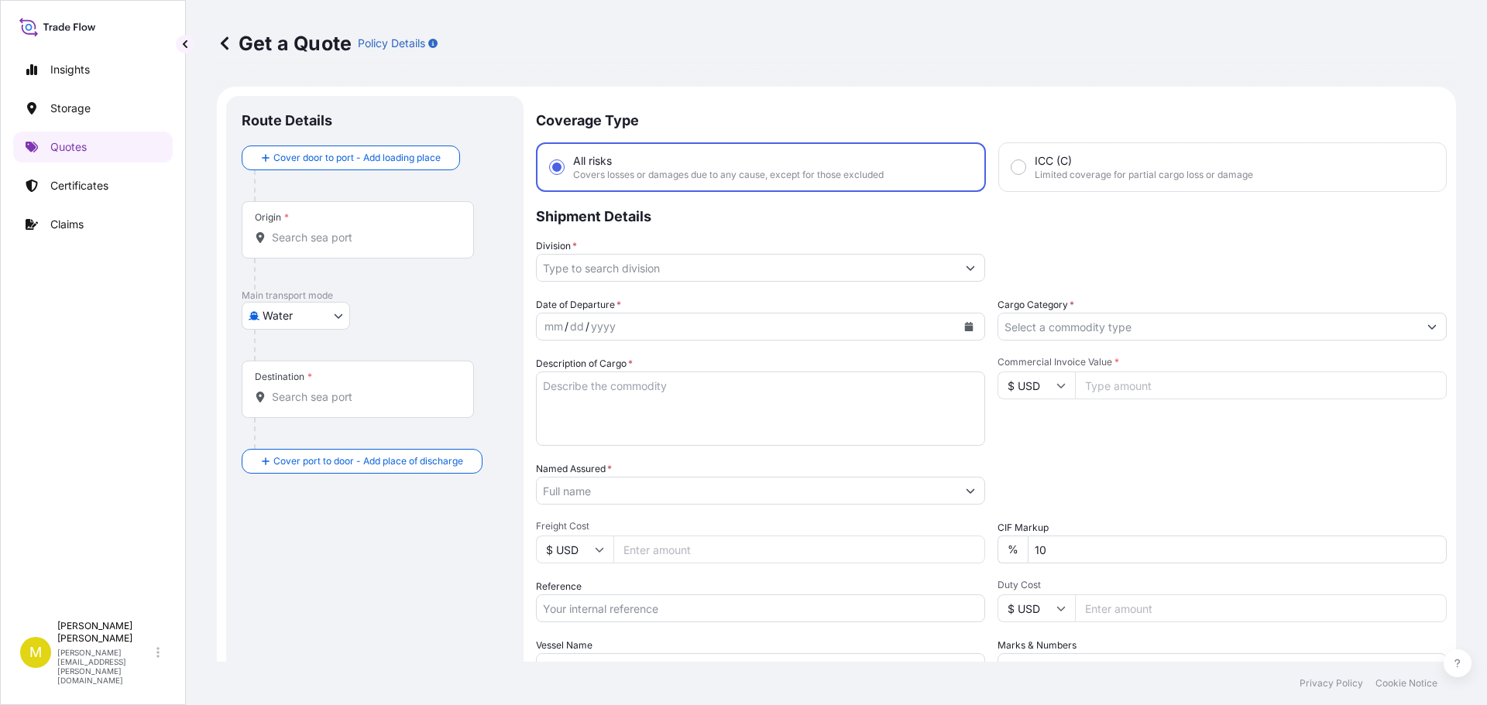
scroll to position [25, 0]
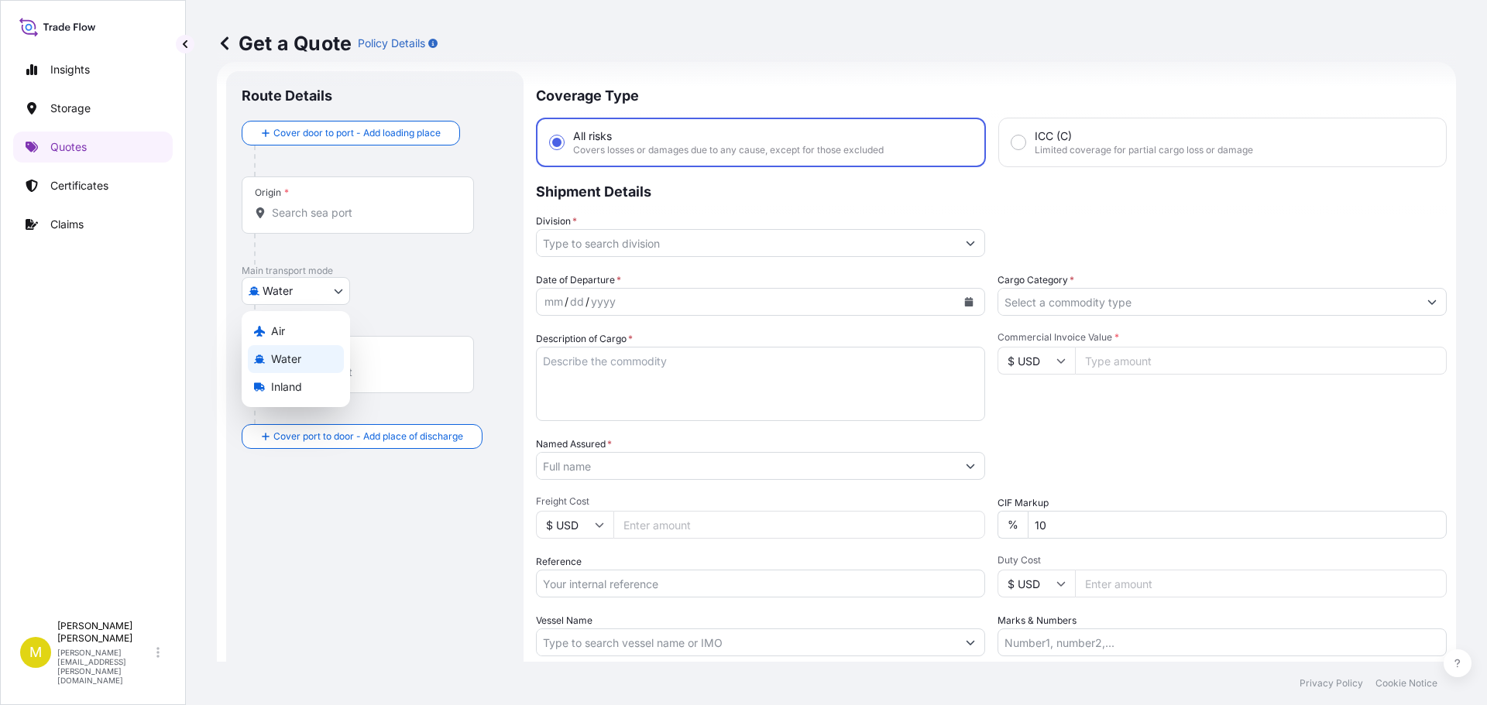
click at [266, 291] on body "Insights Storage Quotes Certificates Claims M [PERSON_NAME] [PERSON_NAME][EMAIL…" at bounding box center [743, 352] width 1487 height 705
click at [279, 388] on span "Inland" at bounding box center [286, 386] width 31 height 15
select select "Inland"
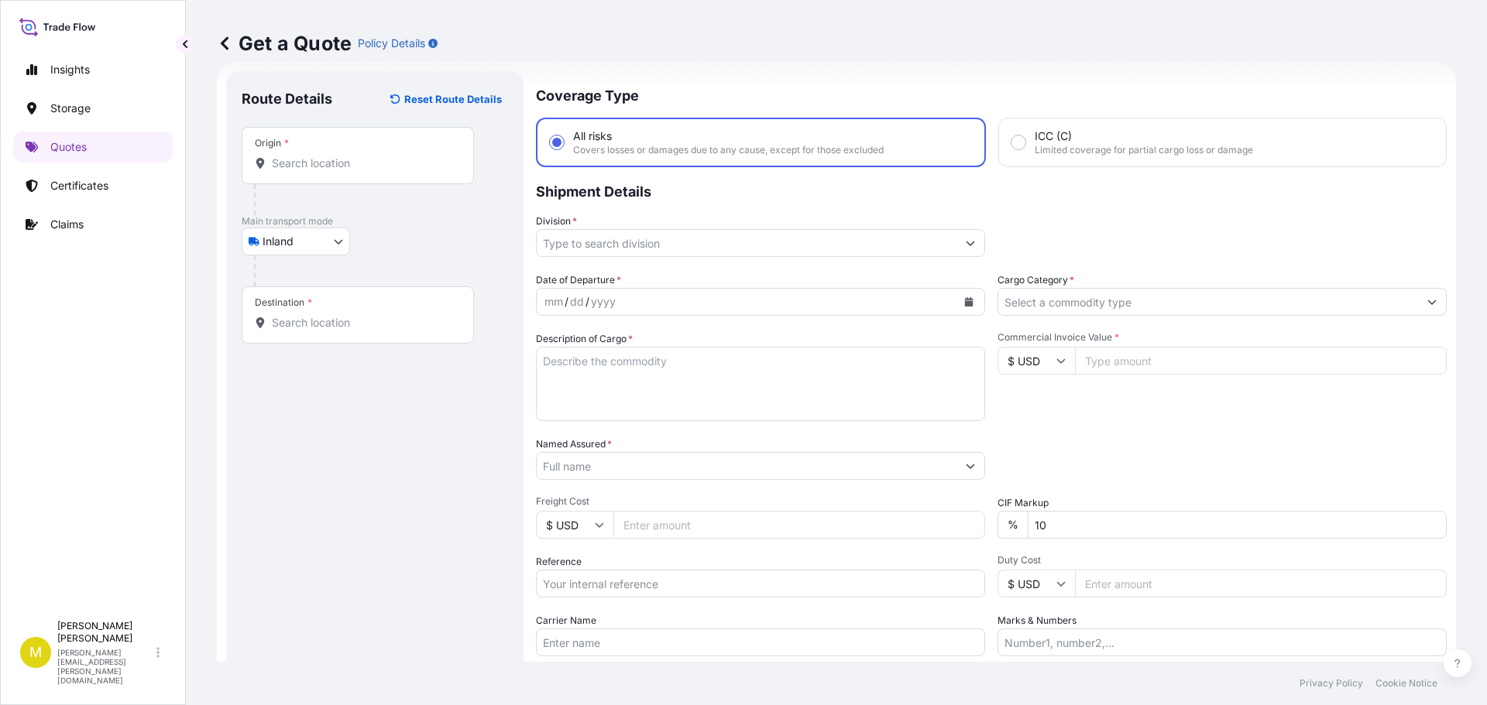
click at [324, 171] on div "Origin *" at bounding box center [358, 155] width 232 height 57
click at [324, 171] on input "Origin *" at bounding box center [363, 163] width 183 height 15
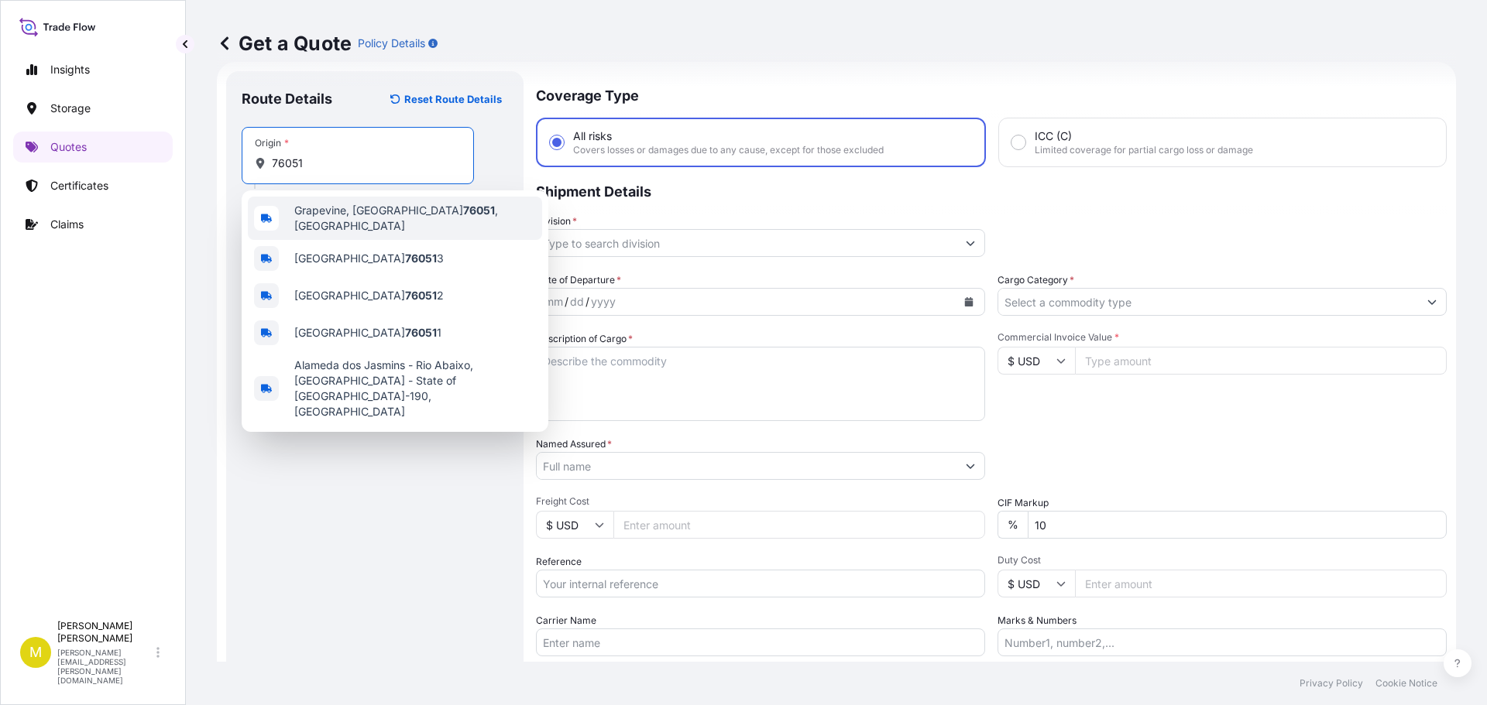
click at [339, 208] on span "[GEOGRAPHIC_DATA] , [GEOGRAPHIC_DATA]" at bounding box center [415, 218] width 242 height 31
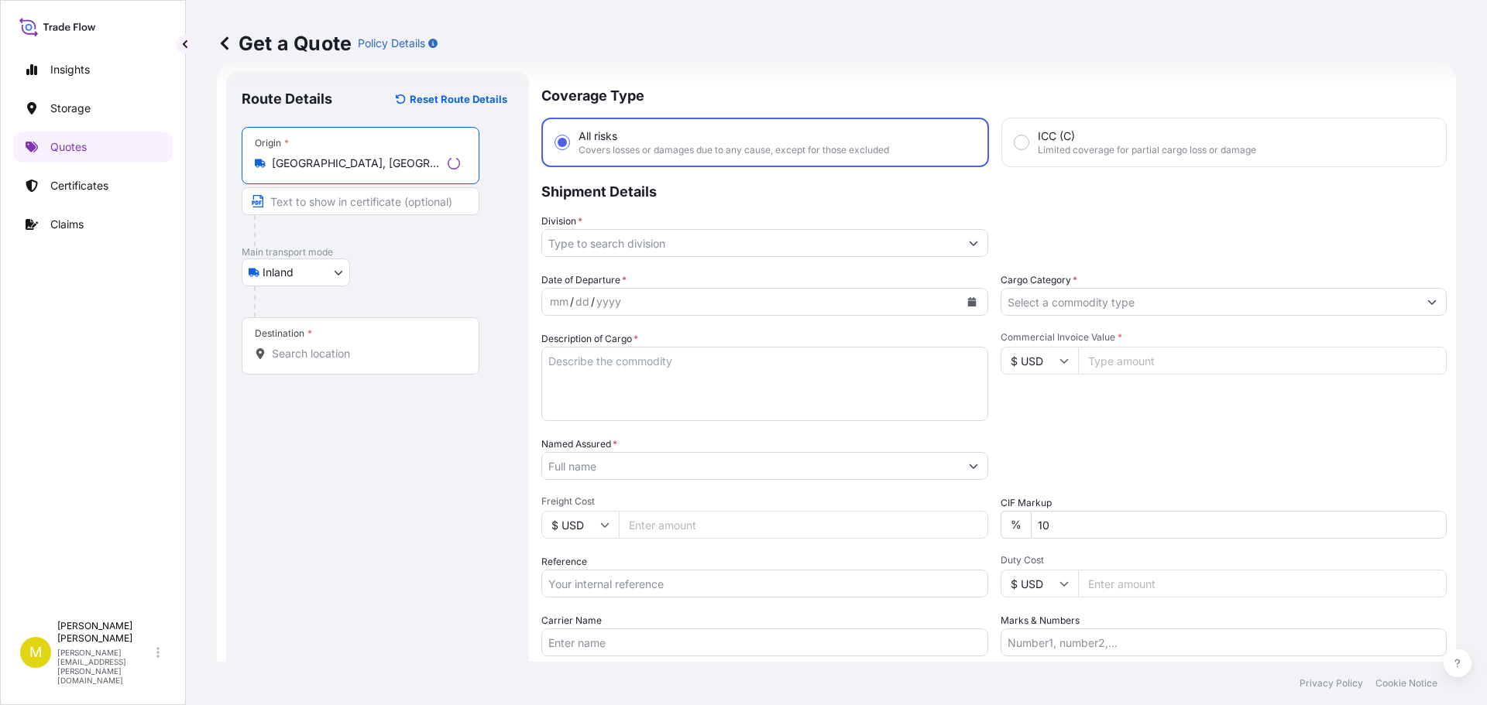
type input "[GEOGRAPHIC_DATA], [GEOGRAPHIC_DATA]"
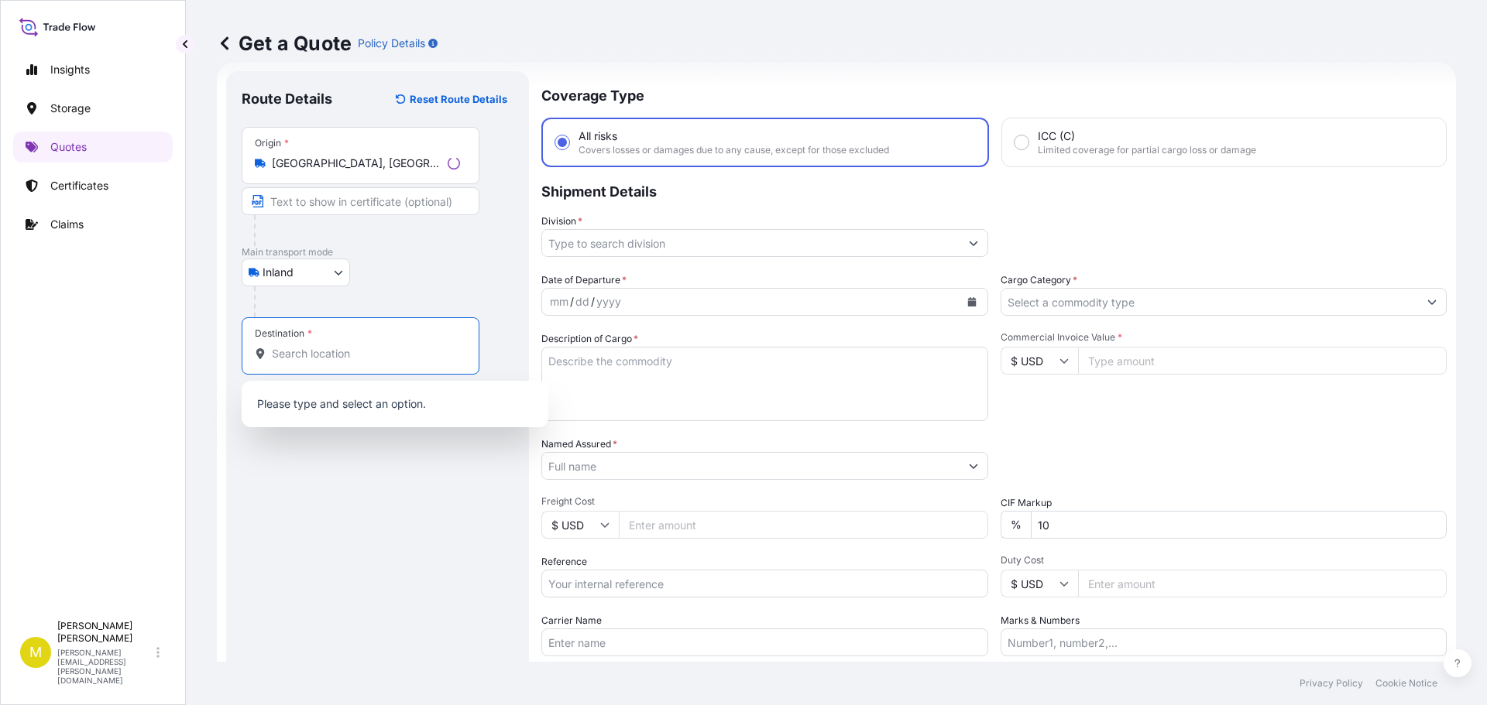
click at [301, 357] on input "Destination *" at bounding box center [366, 353] width 188 height 15
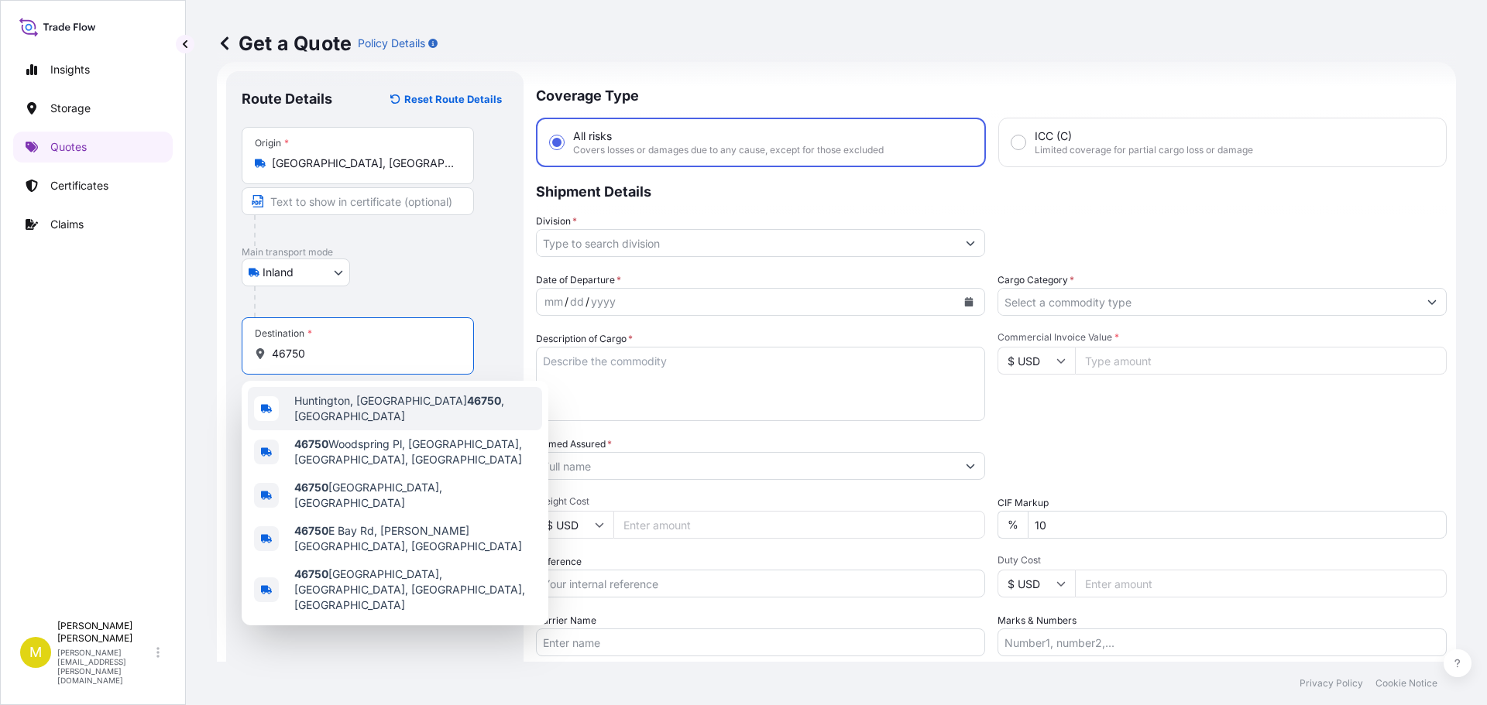
click at [335, 400] on span "[GEOGRAPHIC_DATA], IN 46750 , [GEOGRAPHIC_DATA]" at bounding box center [415, 408] width 242 height 31
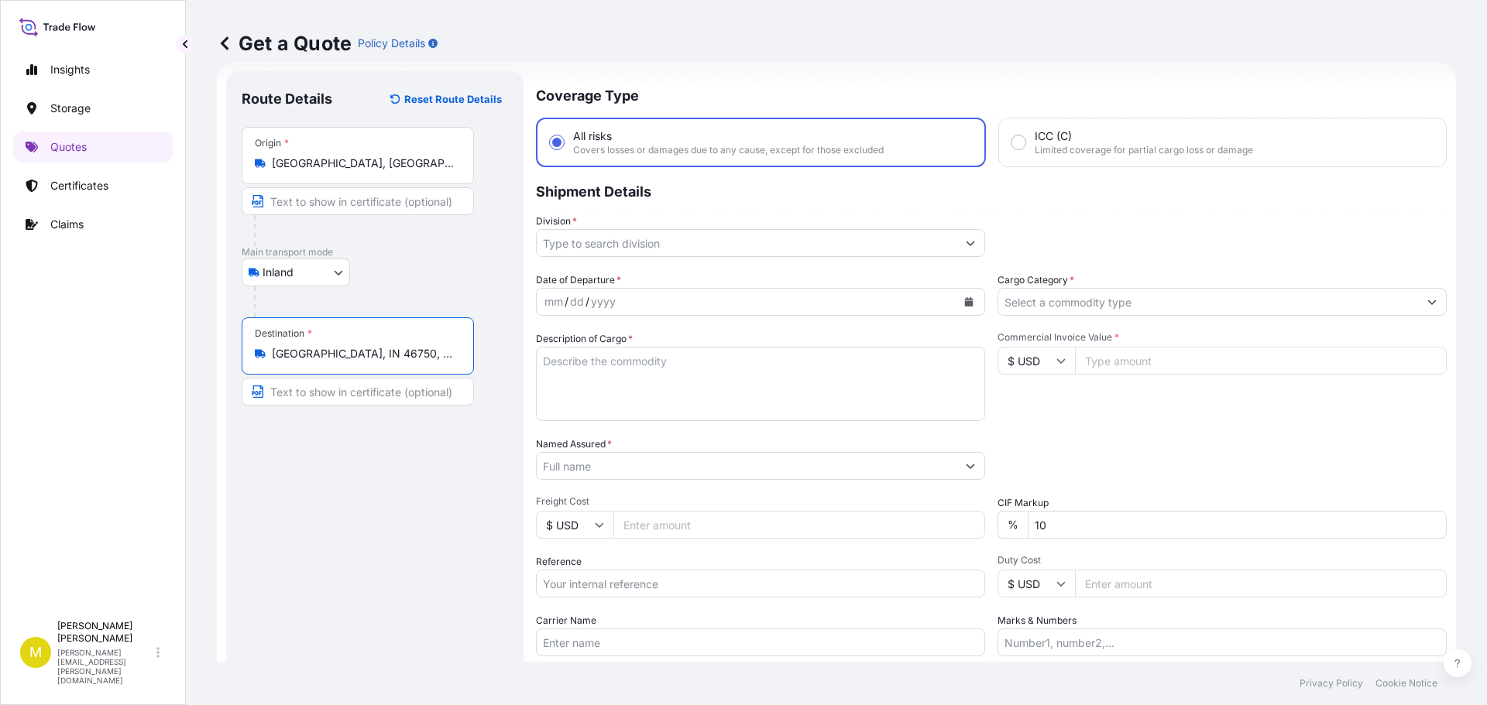
type input "[GEOGRAPHIC_DATA], IN 46750, [GEOGRAPHIC_DATA]"
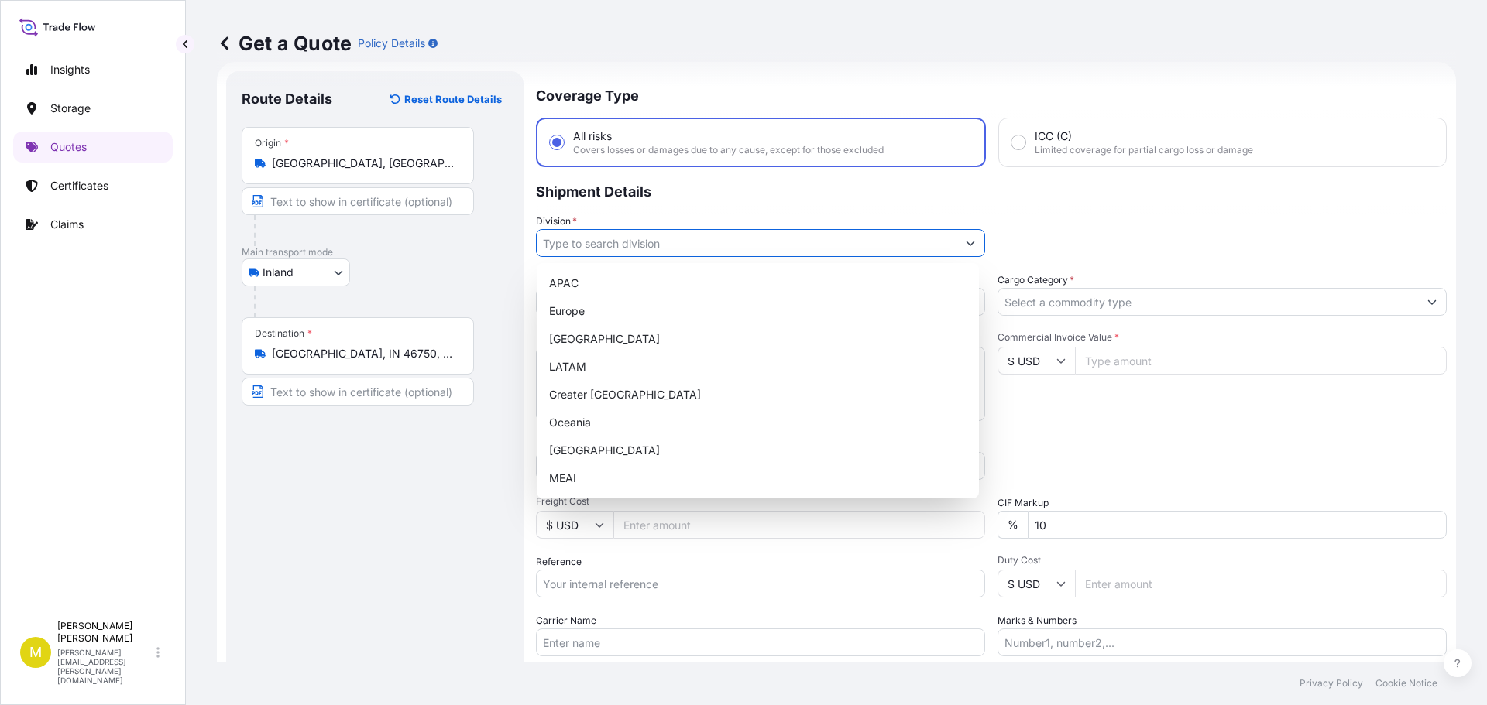
click at [624, 242] on input "Division *" at bounding box center [747, 243] width 420 height 28
click at [621, 340] on div "[GEOGRAPHIC_DATA]" at bounding box center [758, 339] width 430 height 28
type input "[GEOGRAPHIC_DATA]"
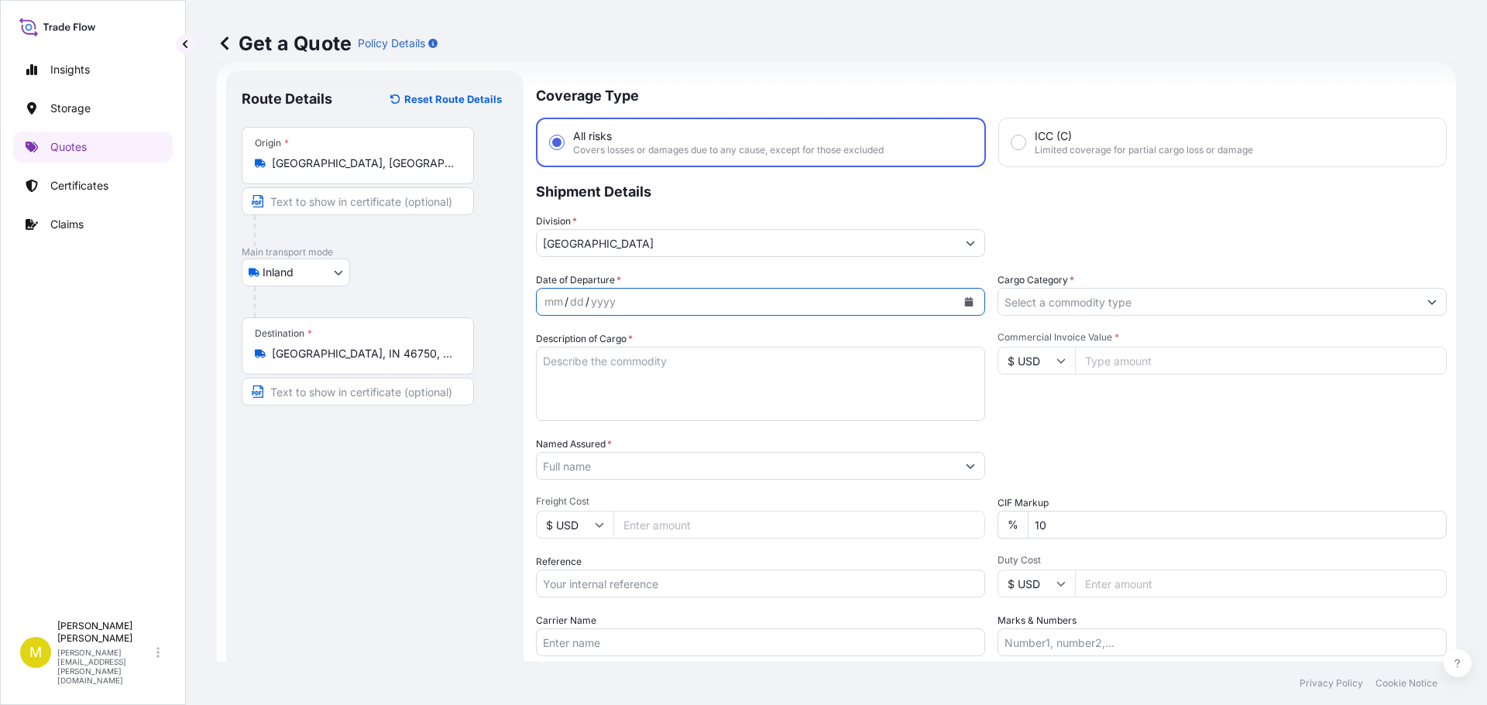
click at [965, 302] on icon "Calendar" at bounding box center [969, 301] width 9 height 9
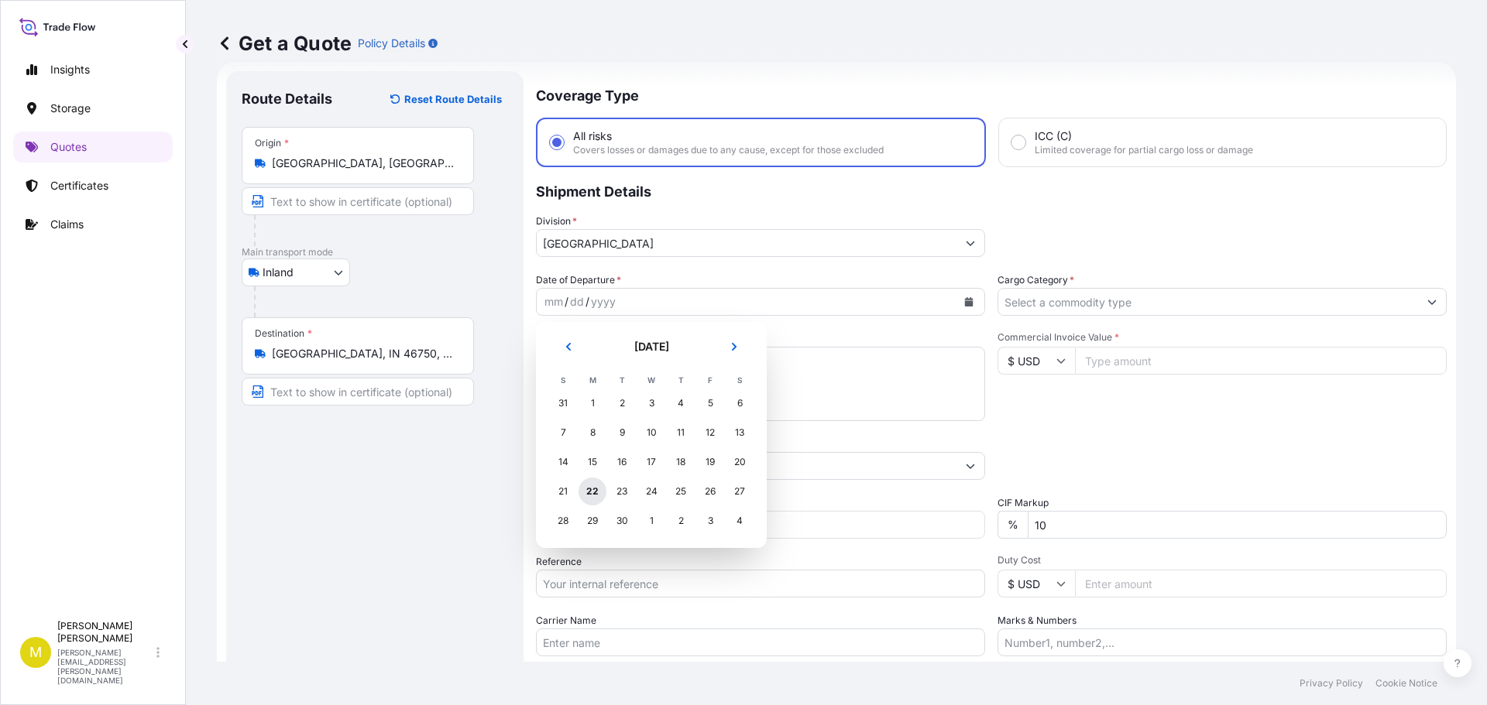
click at [589, 486] on div "22" at bounding box center [592, 492] width 28 height 28
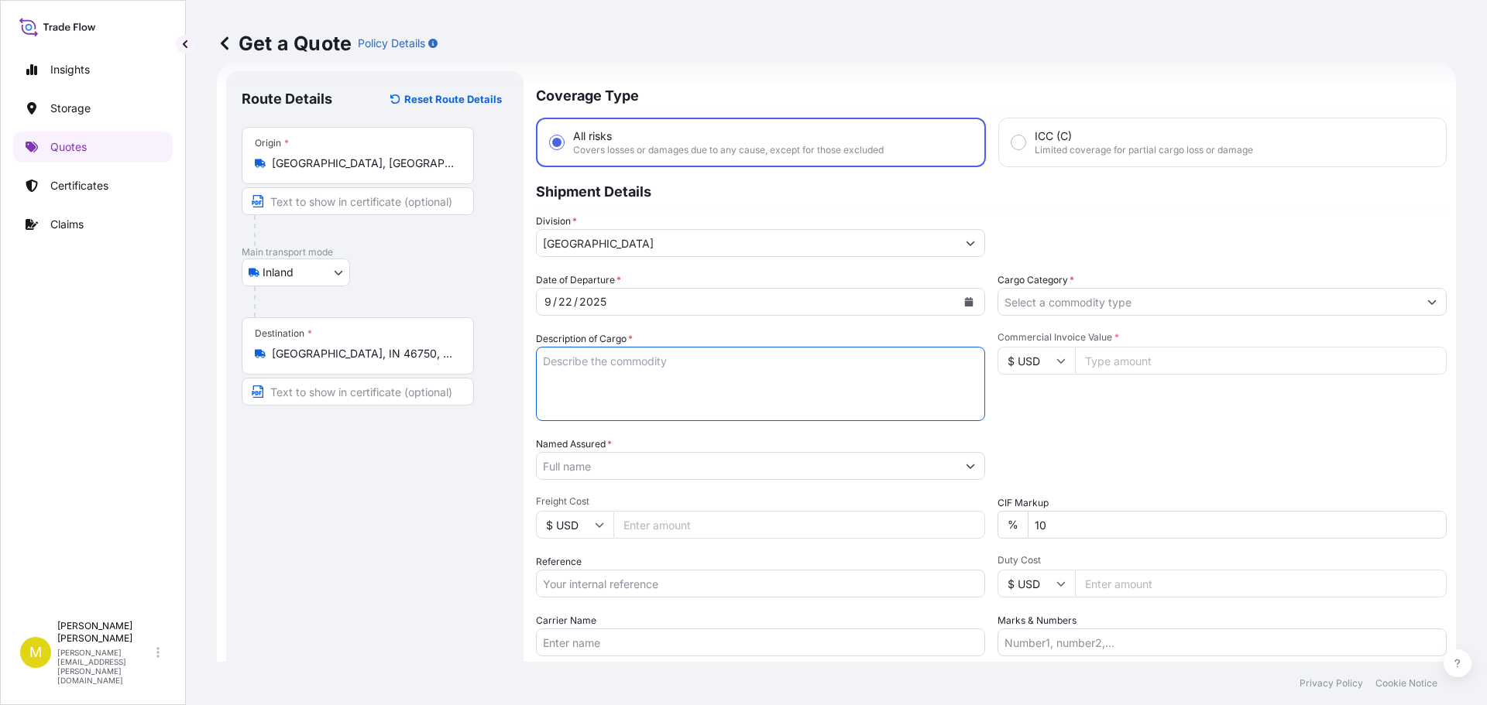
click at [584, 364] on textarea "Description of Cargo *" at bounding box center [760, 384] width 449 height 74
click at [810, 369] on textarea "Description of Cargo *" at bounding box center [760, 384] width 449 height 74
paste textarea "1 CRATE @ 150 LBS, 72 x 40 x 12, 6' WOODEN CROSS"
type textarea "1 CRATE @ 150 LBS, 72 x 40 x 12, 6' WOODEN CROSS"
click at [1050, 307] on input "Cargo Category *" at bounding box center [1208, 302] width 420 height 28
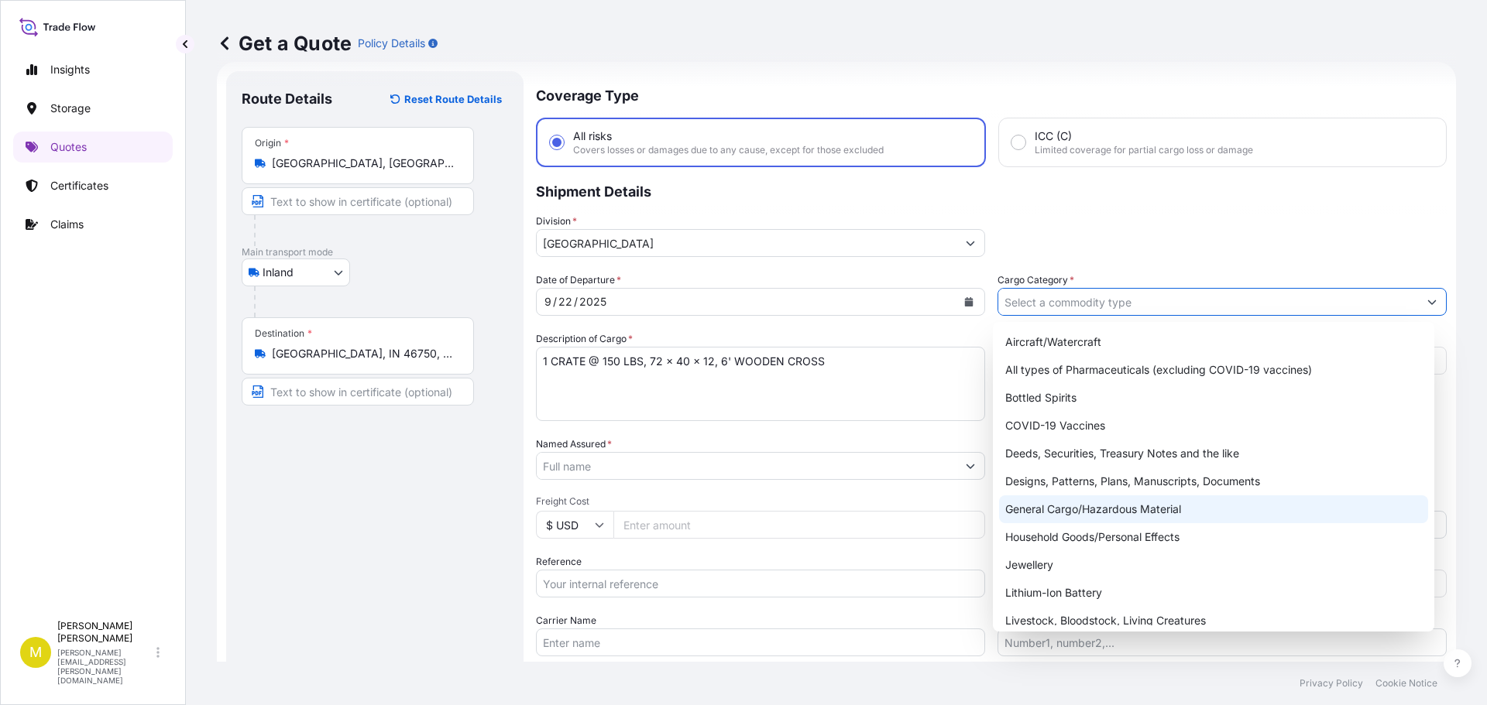
click at [1049, 510] on div "General Cargo/Hazardous Material" at bounding box center [1214, 510] width 430 height 28
type input "General Cargo/Hazardous Material"
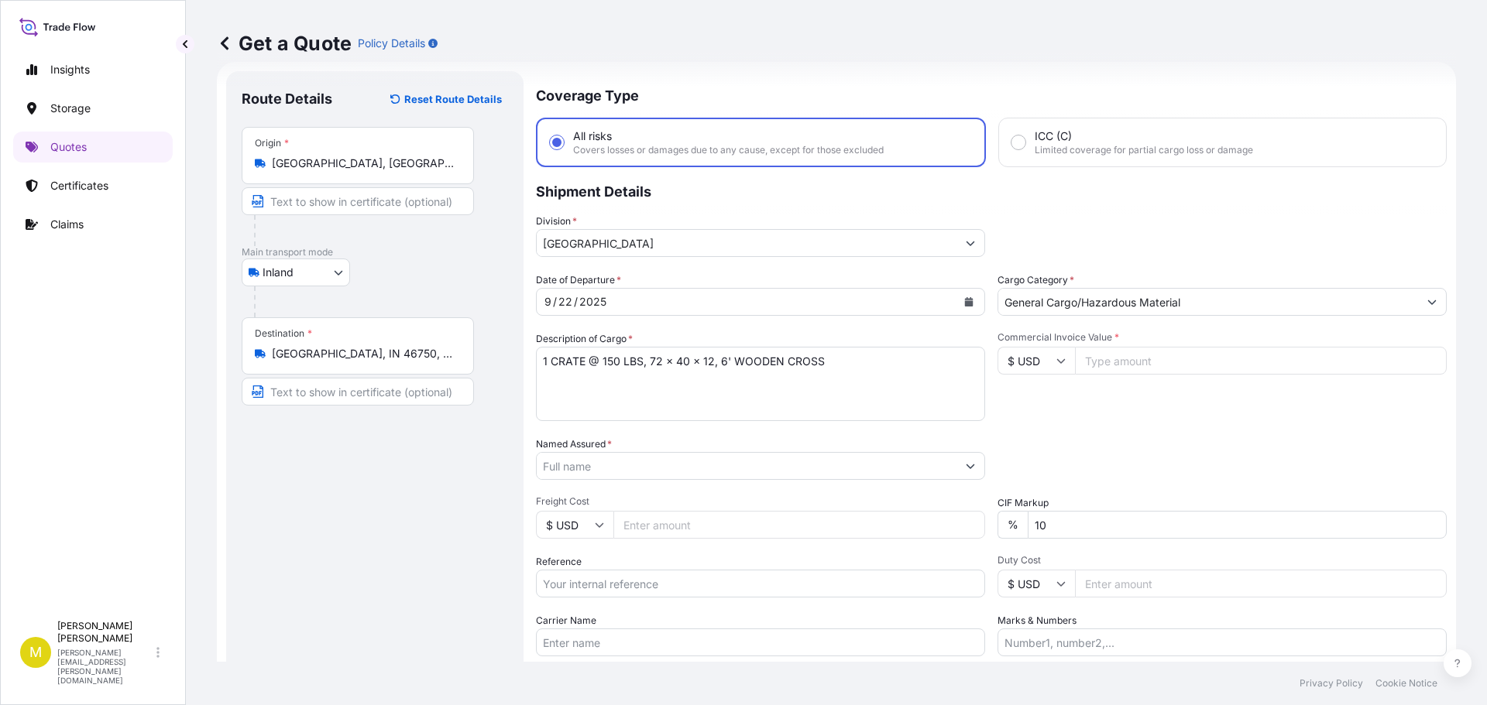
click at [1114, 360] on input "Commercial Invoice Value *" at bounding box center [1261, 361] width 372 height 28
type input "2800.00"
click at [681, 470] on input "Named Assured *" at bounding box center [744, 466] width 414 height 28
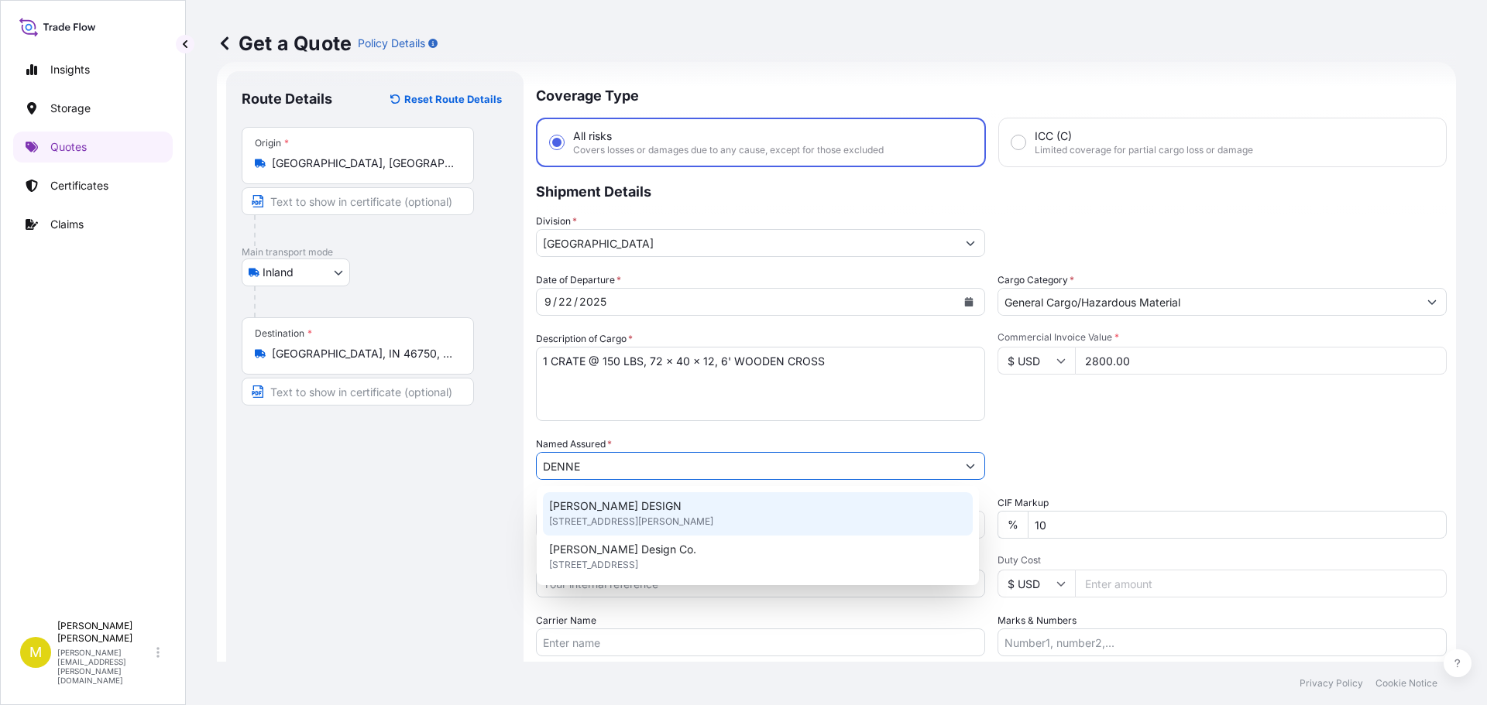
click at [640, 517] on span "[STREET_ADDRESS][PERSON_NAME]" at bounding box center [631, 521] width 164 height 15
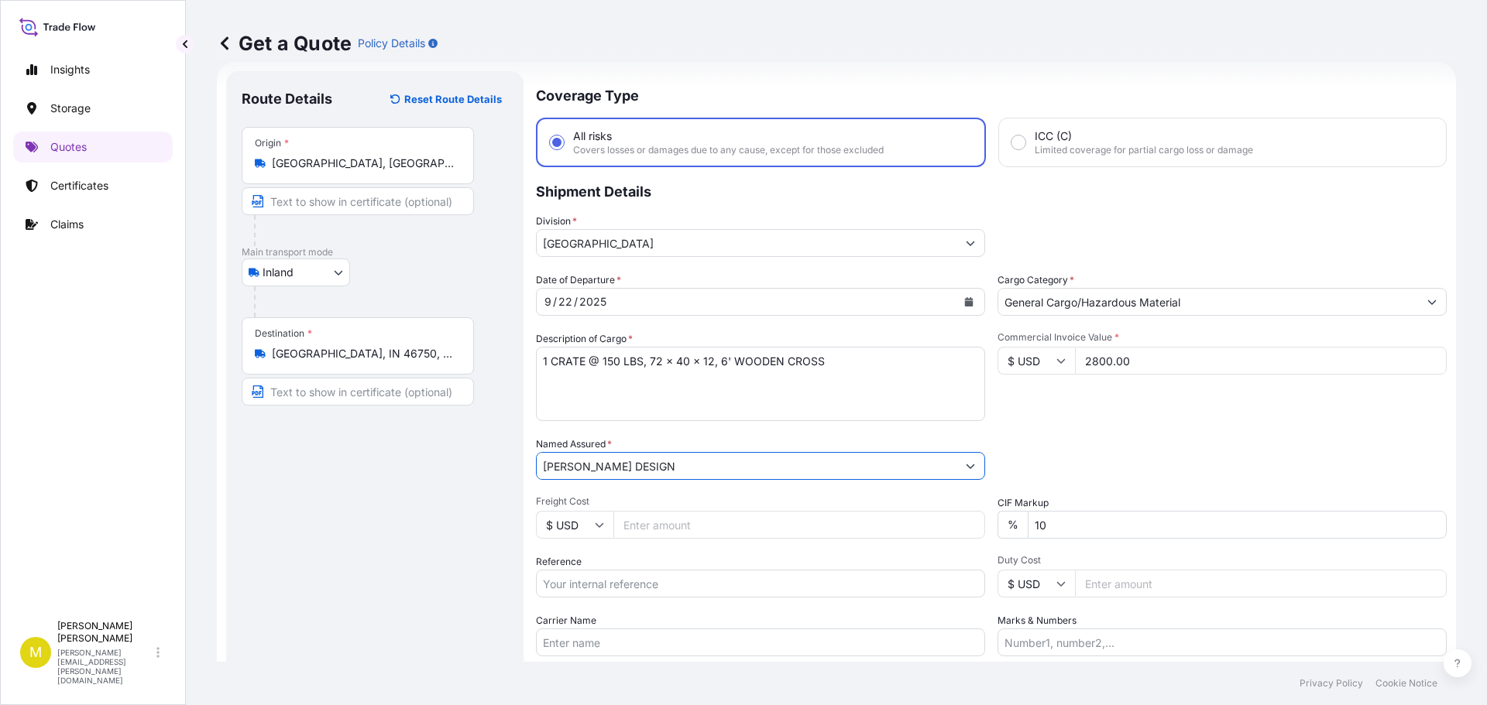
type input "[PERSON_NAME] DESIGN"
click at [658, 523] on input "Freight Cost" at bounding box center [799, 525] width 372 height 28
type input "392.14"
click at [642, 581] on input "Reference" at bounding box center [760, 584] width 449 height 28
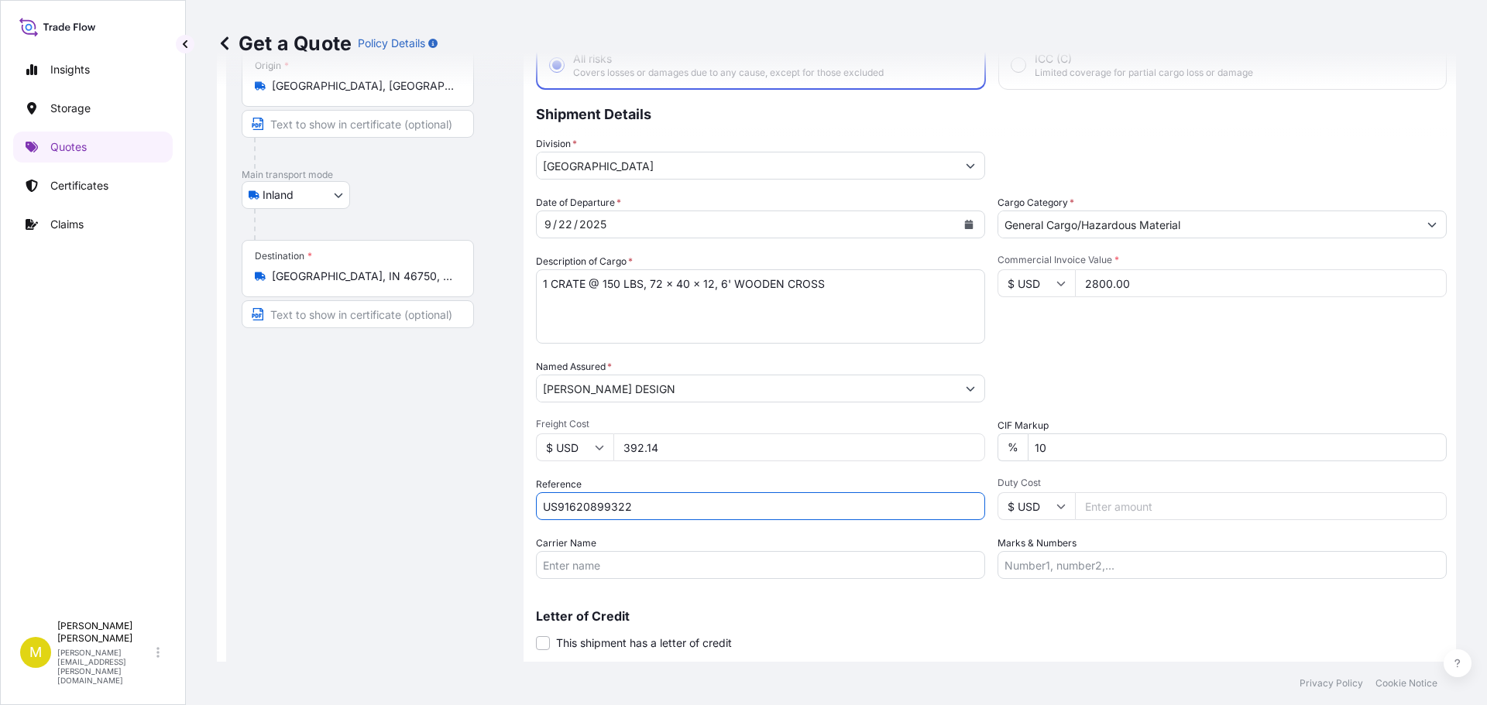
type input "US91620899322"
click at [579, 565] on input "Carrier Name" at bounding box center [760, 565] width 449 height 28
click at [667, 565] on input "[PERSON_NAME] - PRO# 184-8529537" at bounding box center [760, 565] width 449 height 28
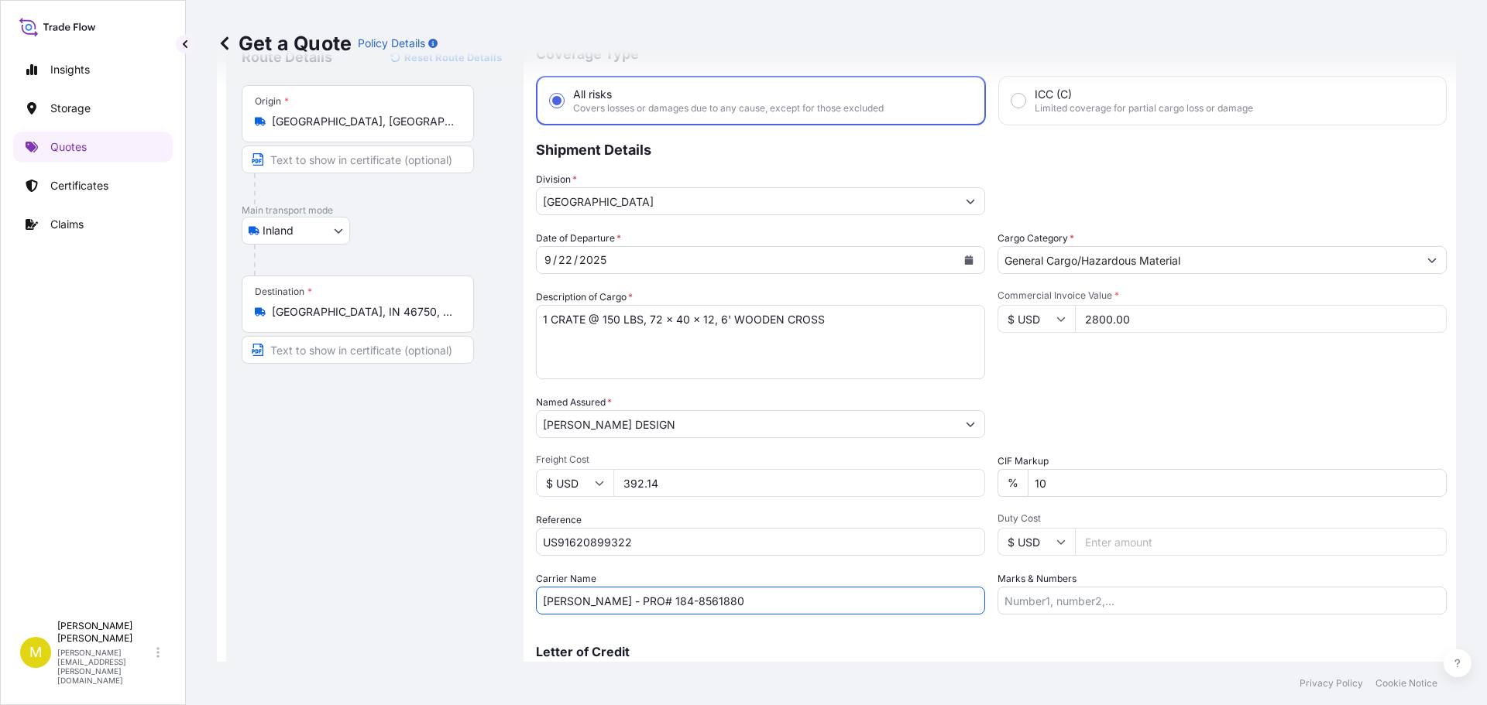
scroll to position [144, 0]
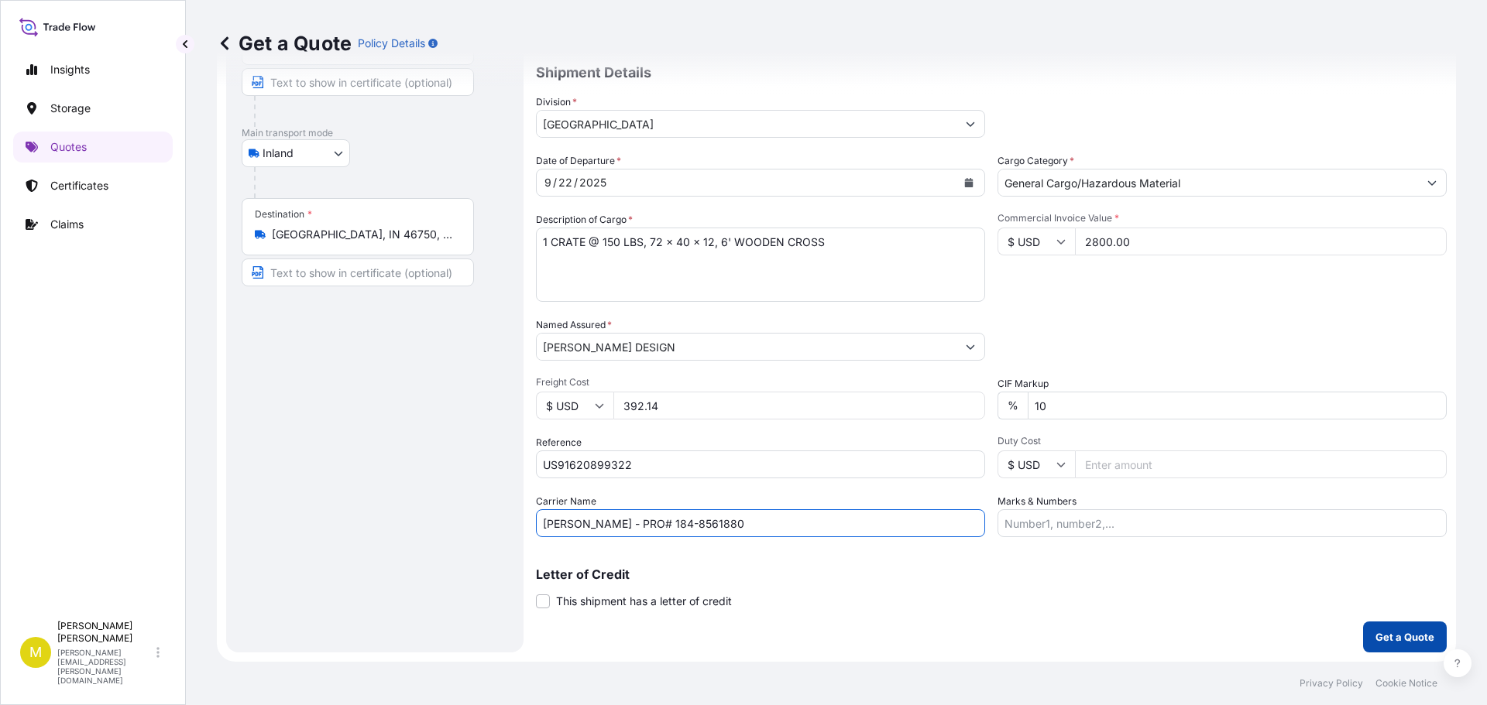
type input "[PERSON_NAME] - PRO# 184-8561880"
click at [1416, 631] on p "Get a Quote" at bounding box center [1404, 637] width 59 height 15
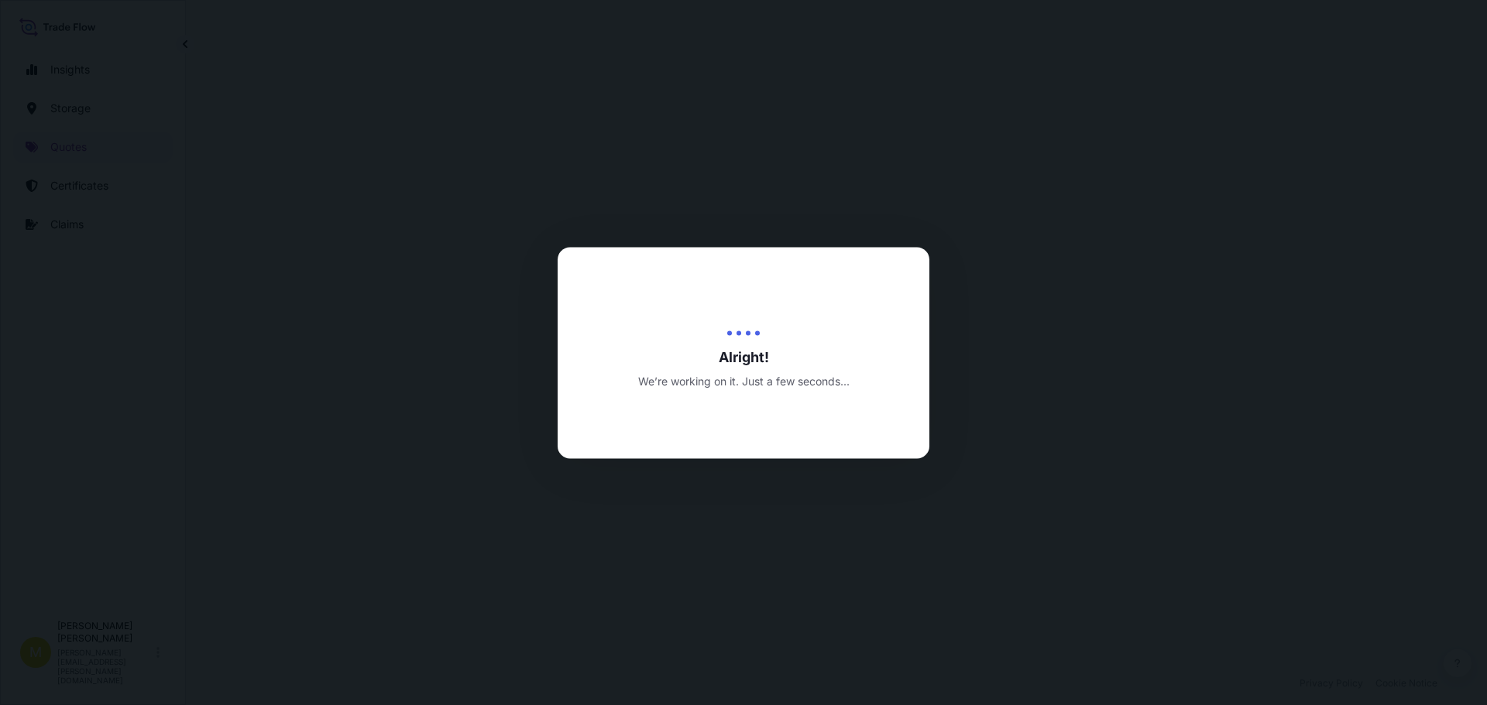
select select "Inland"
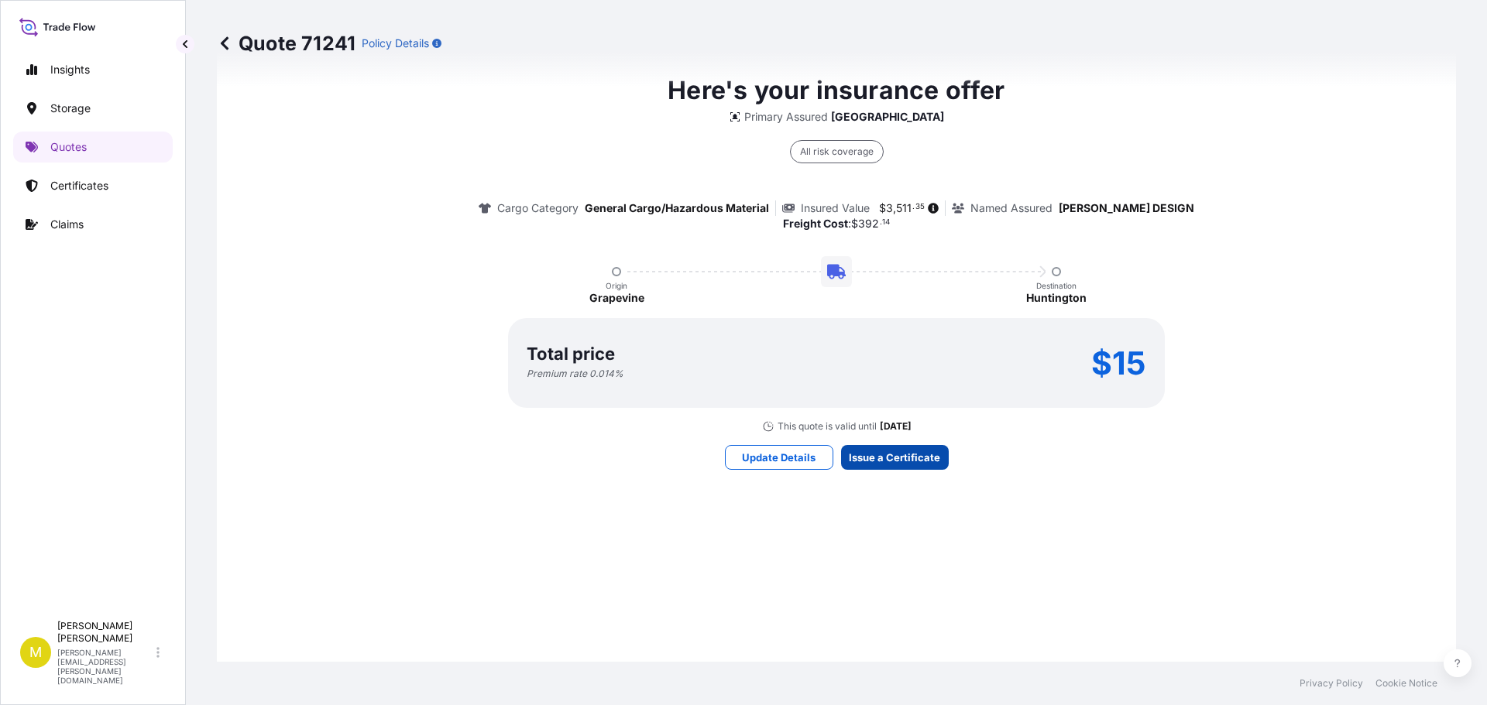
scroll to position [2229, 0]
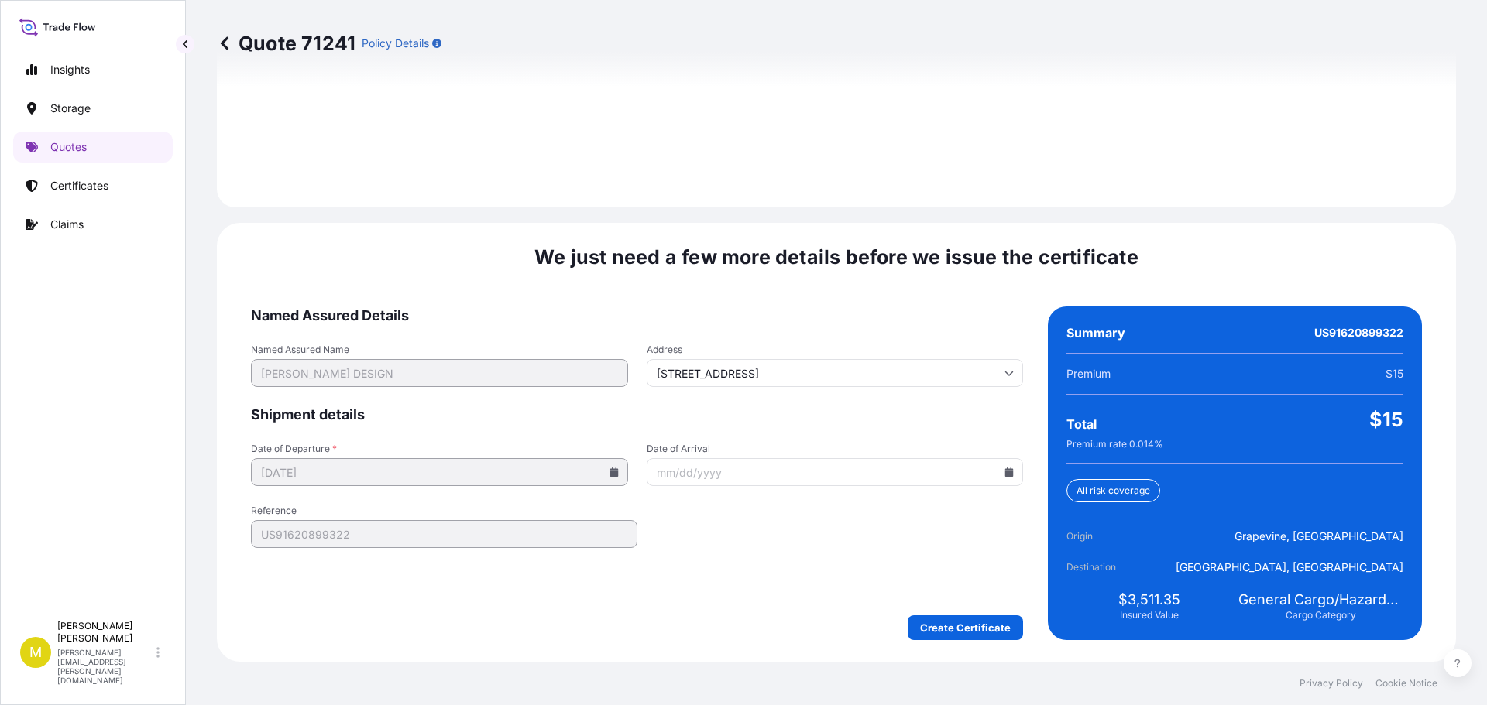
click at [1005, 474] on icon at bounding box center [1009, 472] width 9 height 9
click at [832, 364] on button "25" at bounding box center [829, 364] width 25 height 25
type input "[DATE]"
click at [963, 614] on form "Named Assured Details Named Assured Name [PERSON_NAME] DESIGN Address [STREET_A…" at bounding box center [637, 474] width 772 height 334
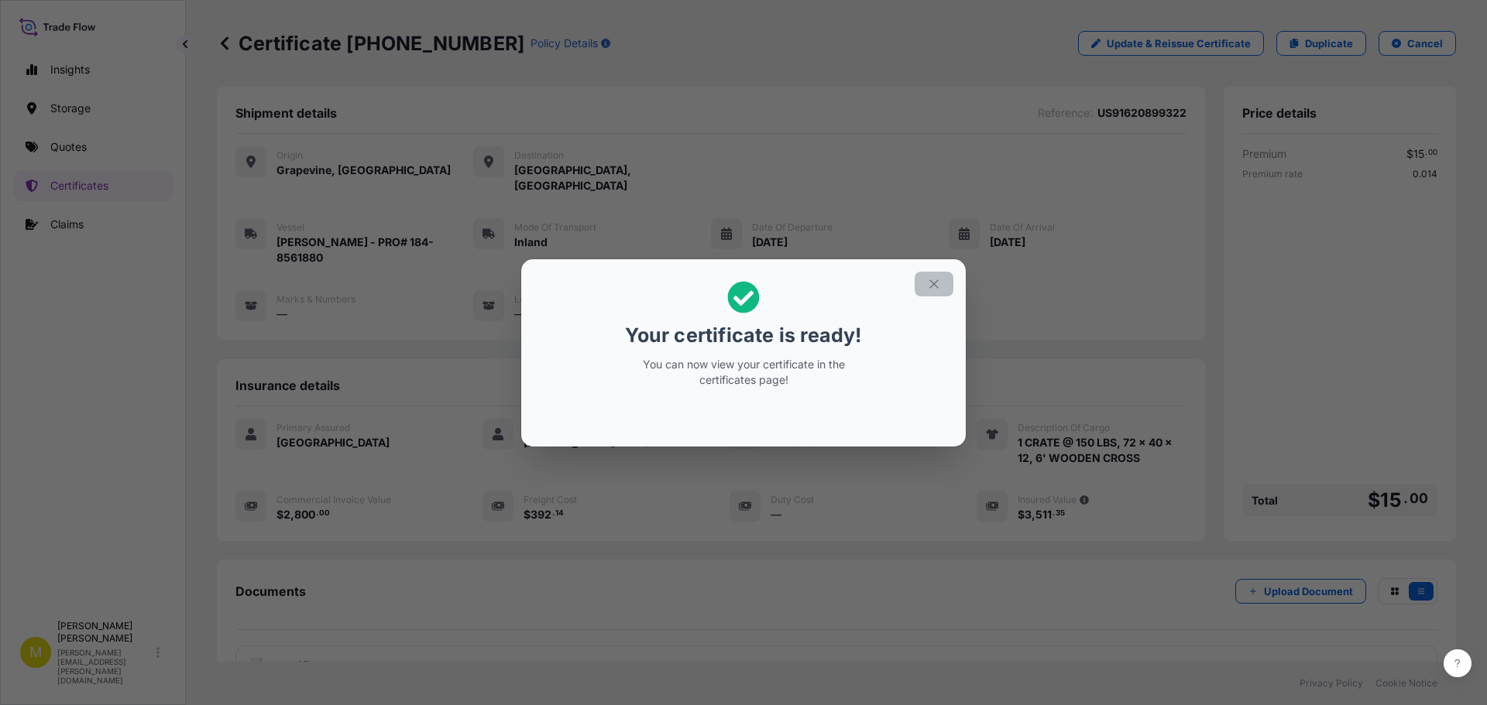
click at [935, 283] on icon "button" at bounding box center [933, 284] width 9 height 9
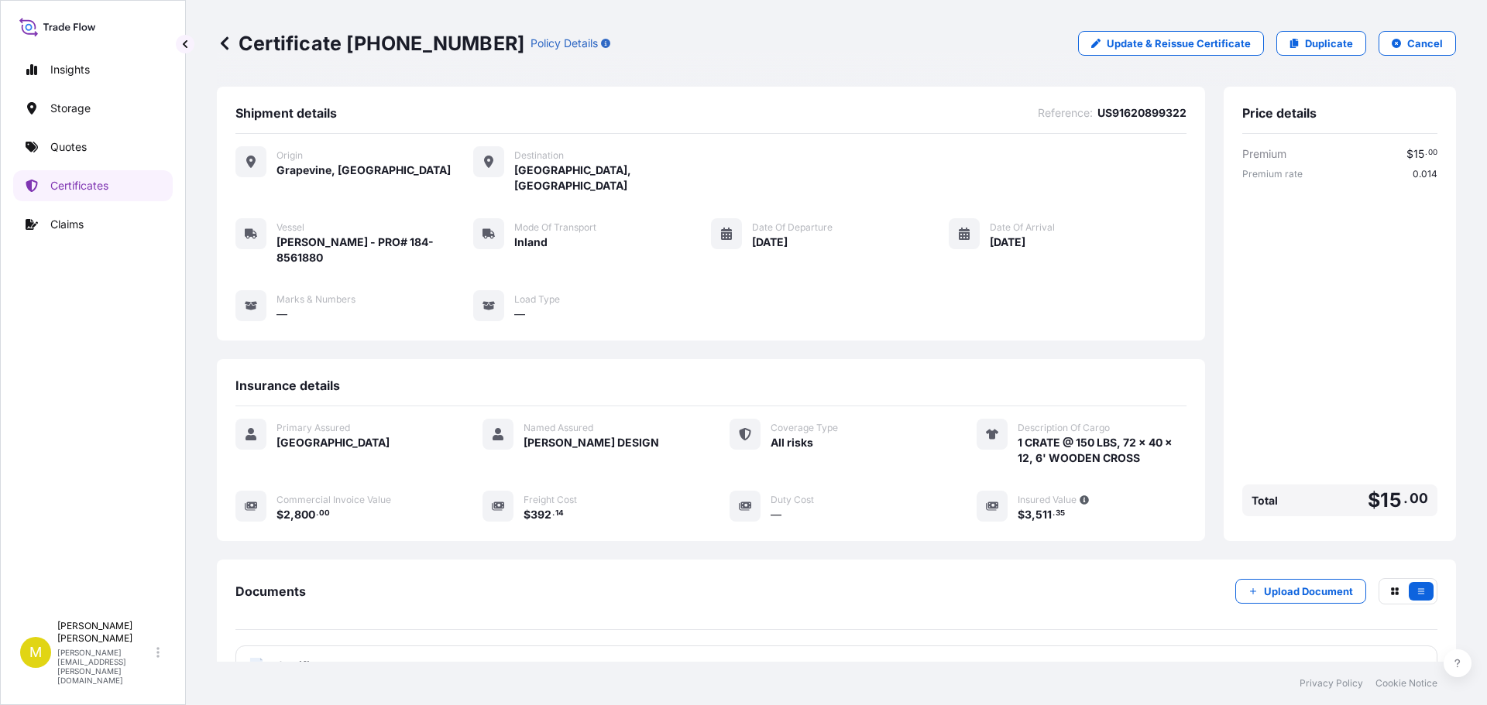
scroll to position [108, 0]
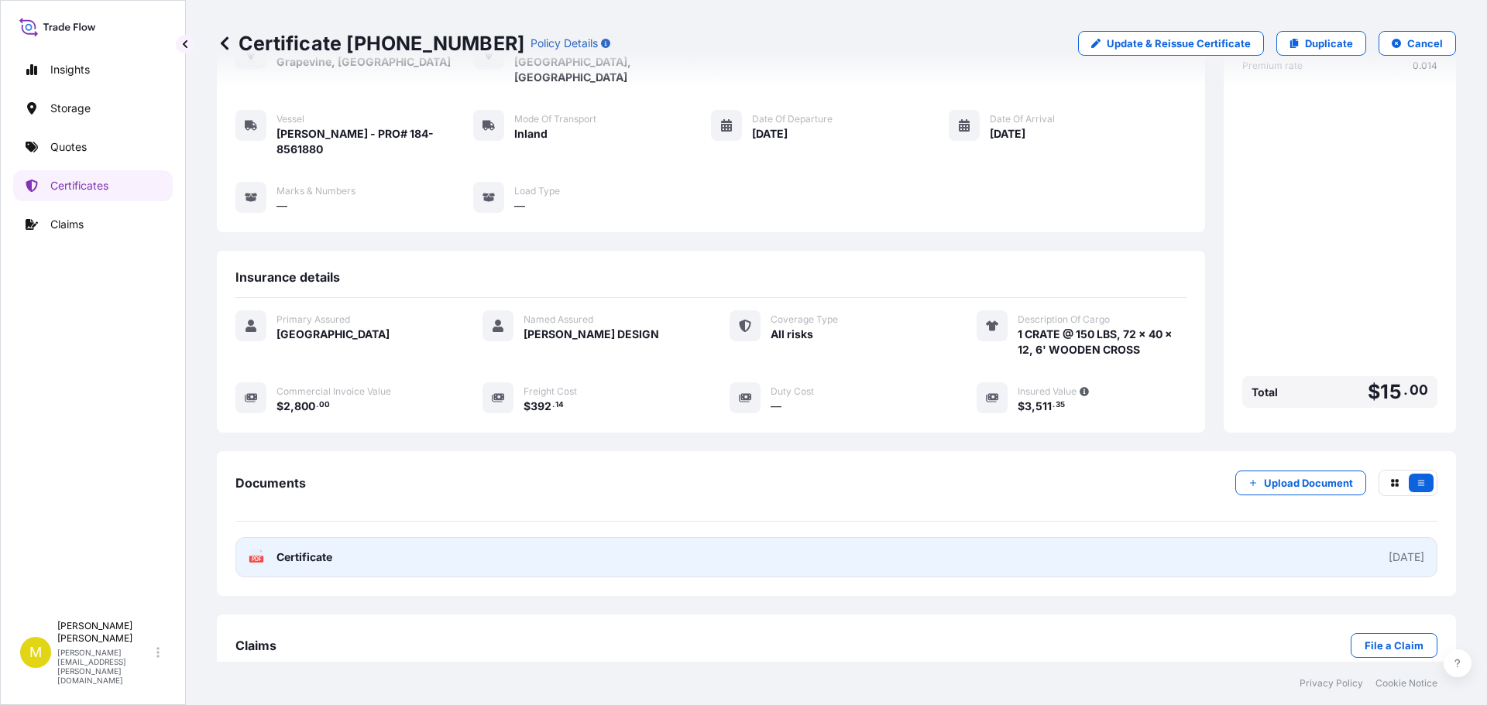
click at [289, 550] on span "Certificate" at bounding box center [304, 557] width 56 height 15
